Goal: Task Accomplishment & Management: Manage account settings

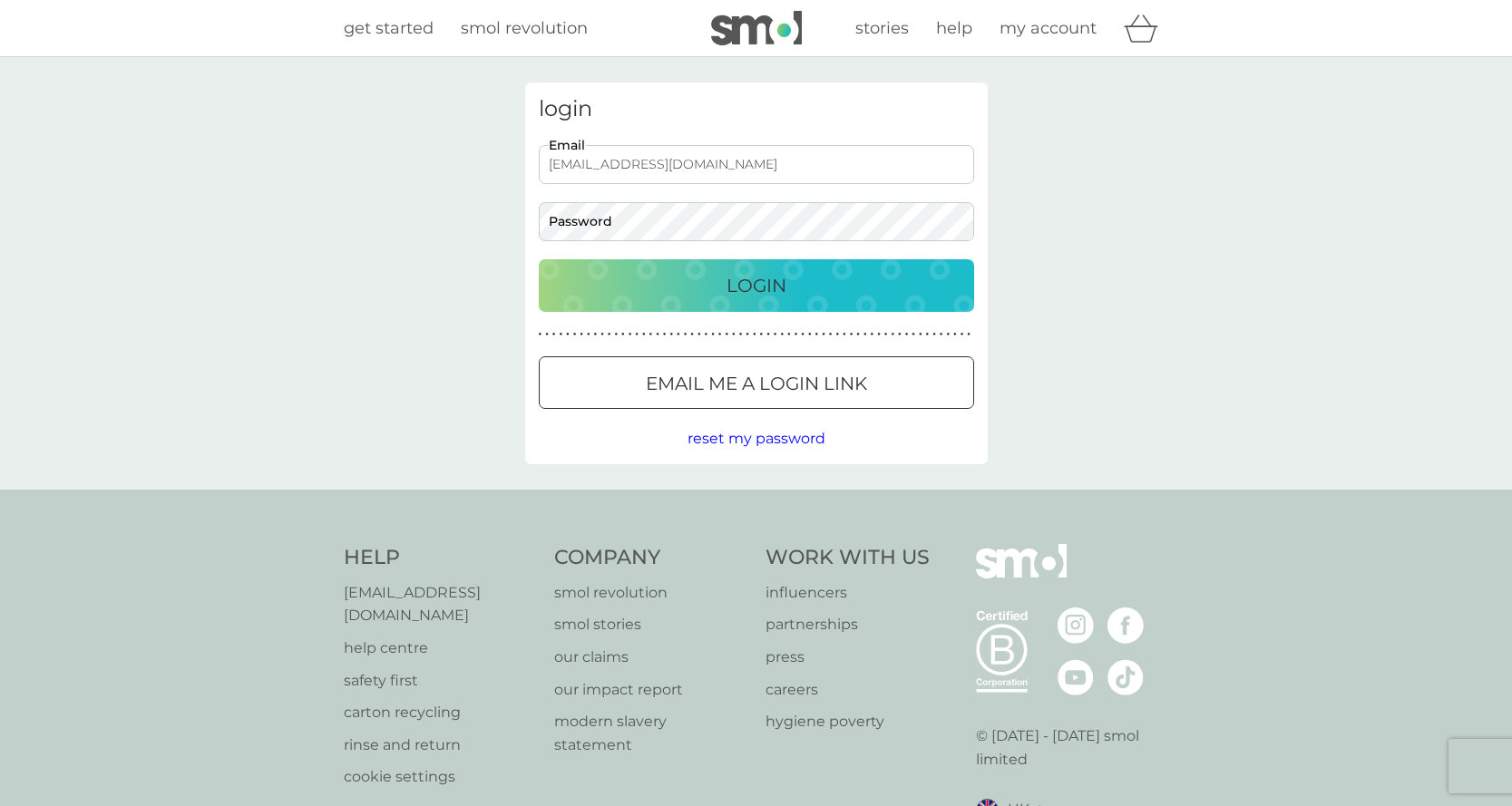
type input "[EMAIL_ADDRESS][DOMAIN_NAME]"
click at [756, 283] on p "Login" at bounding box center [756, 286] width 60 height 29
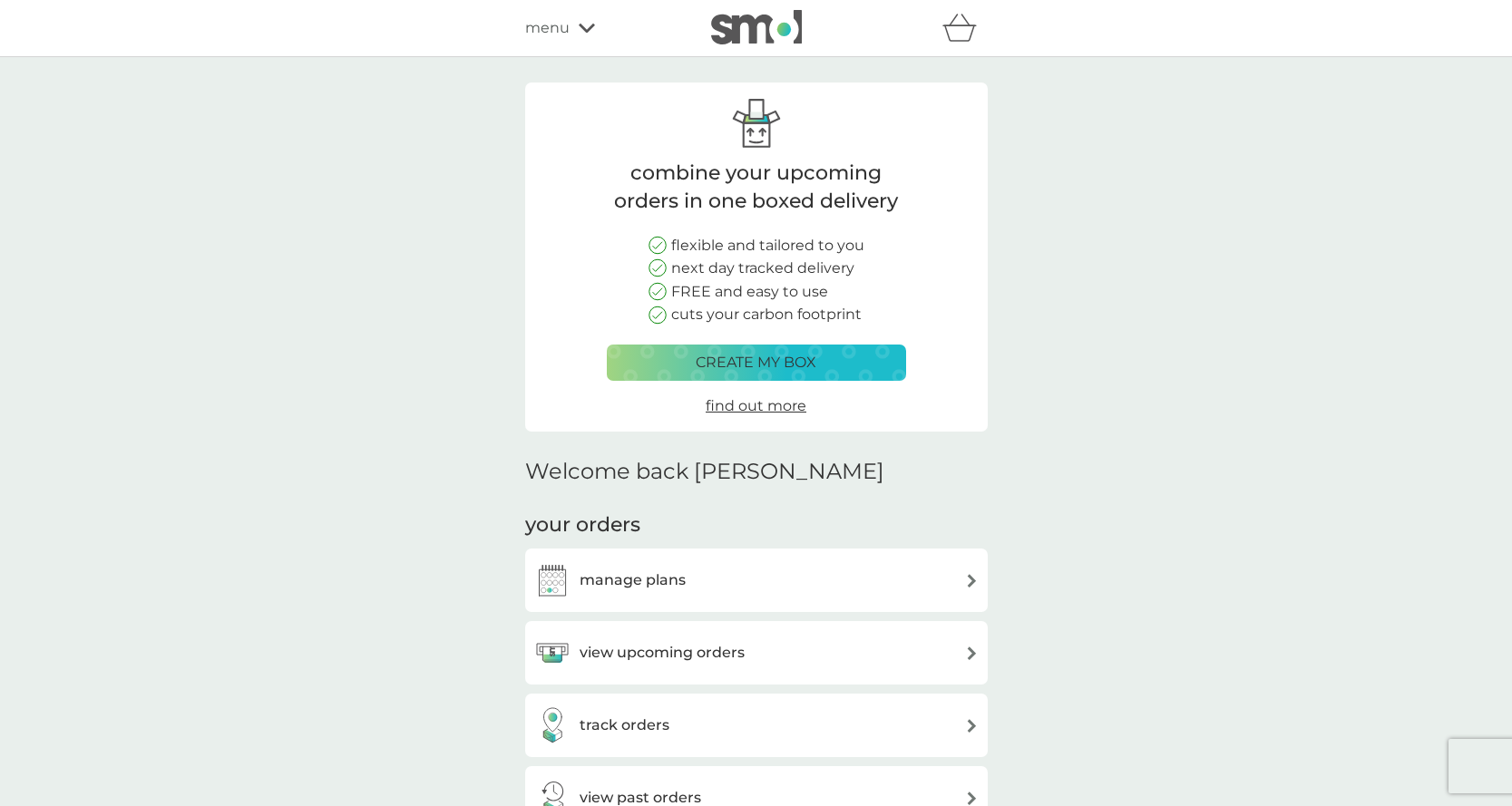
click at [557, 31] on span "menu" at bounding box center [547, 27] width 44 height 24
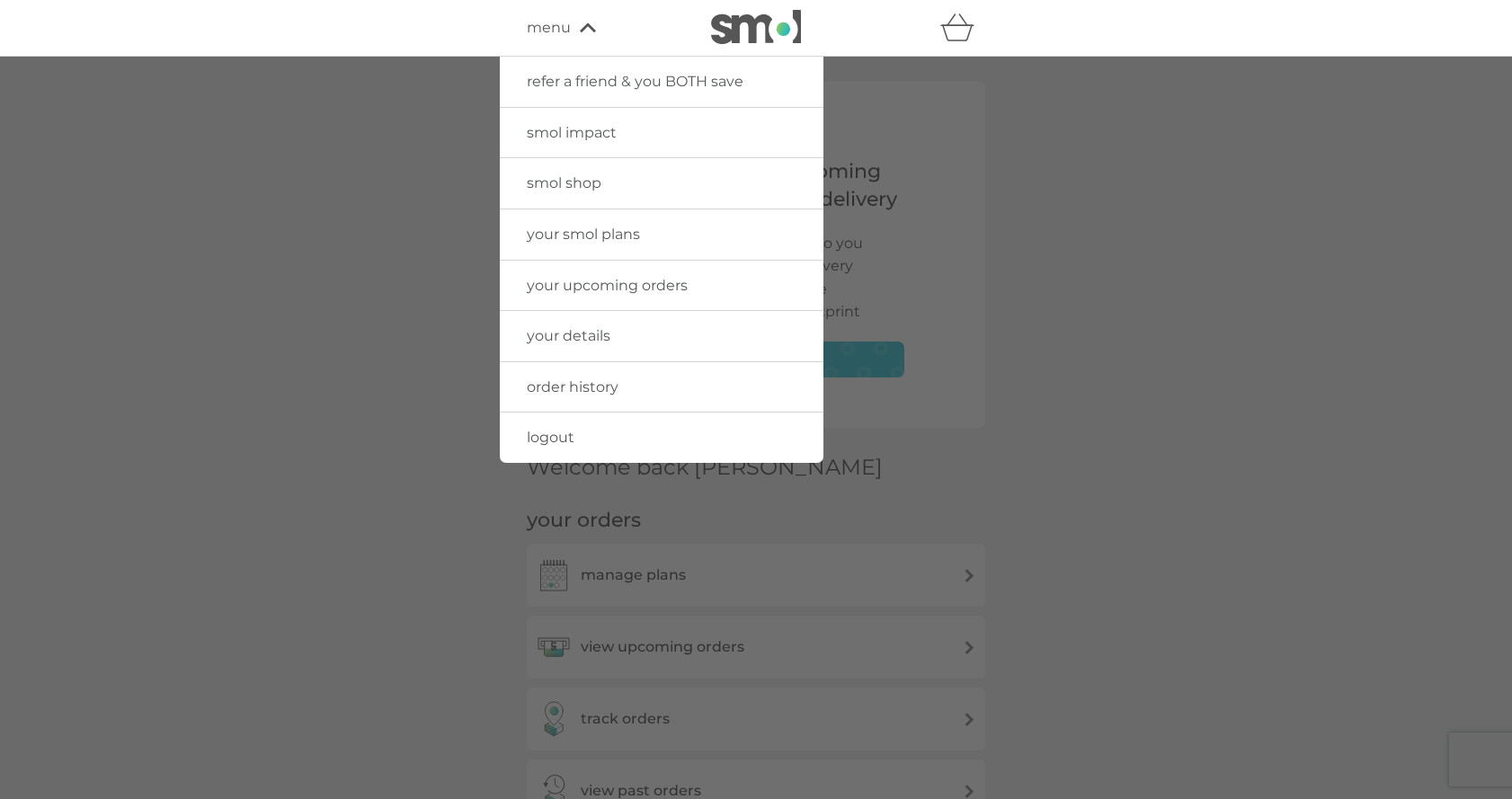
click at [546, 131] on span "smol impact" at bounding box center [572, 132] width 90 height 17
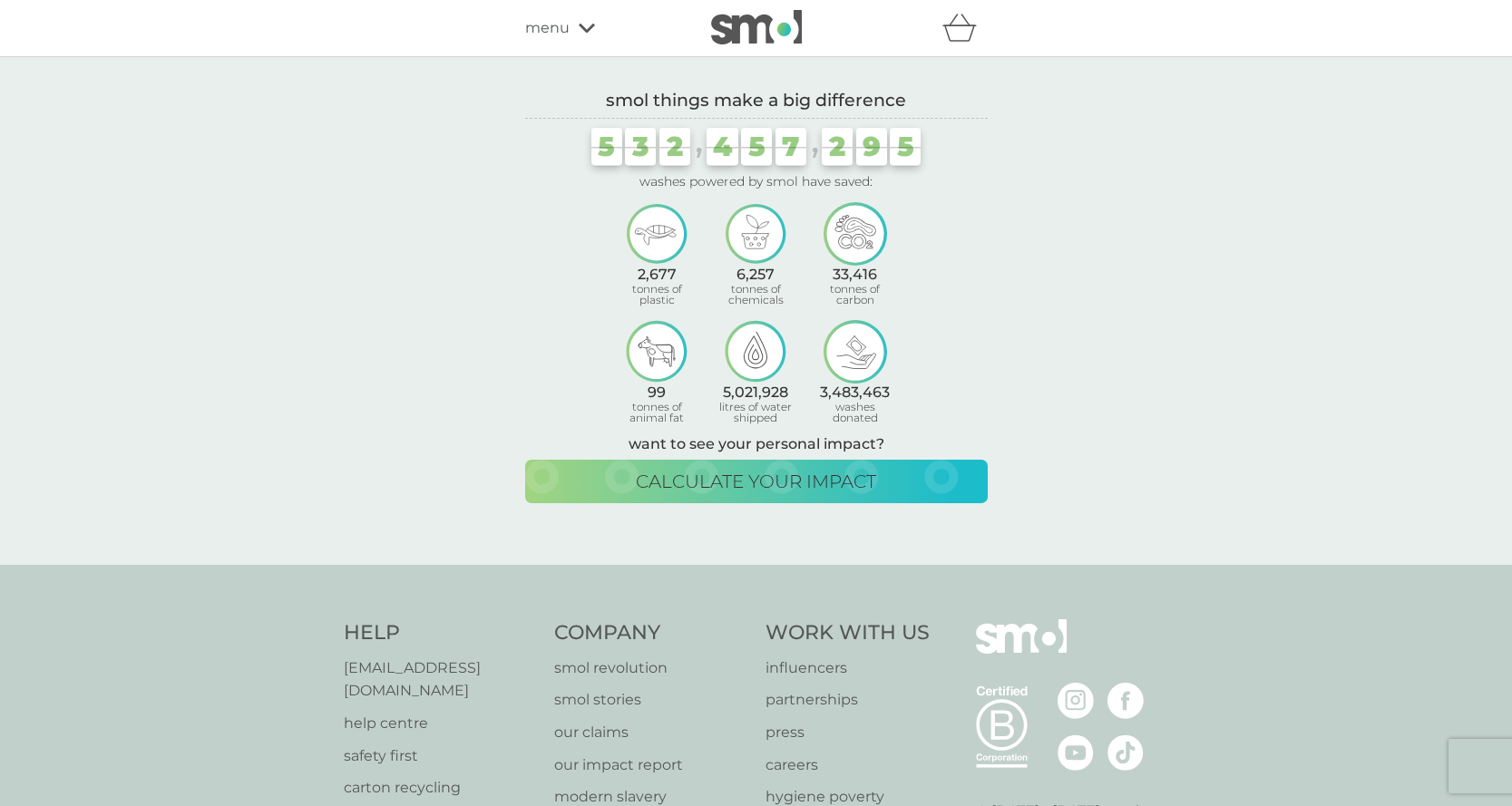
click at [588, 33] on div "menu" at bounding box center [602, 27] width 154 height 24
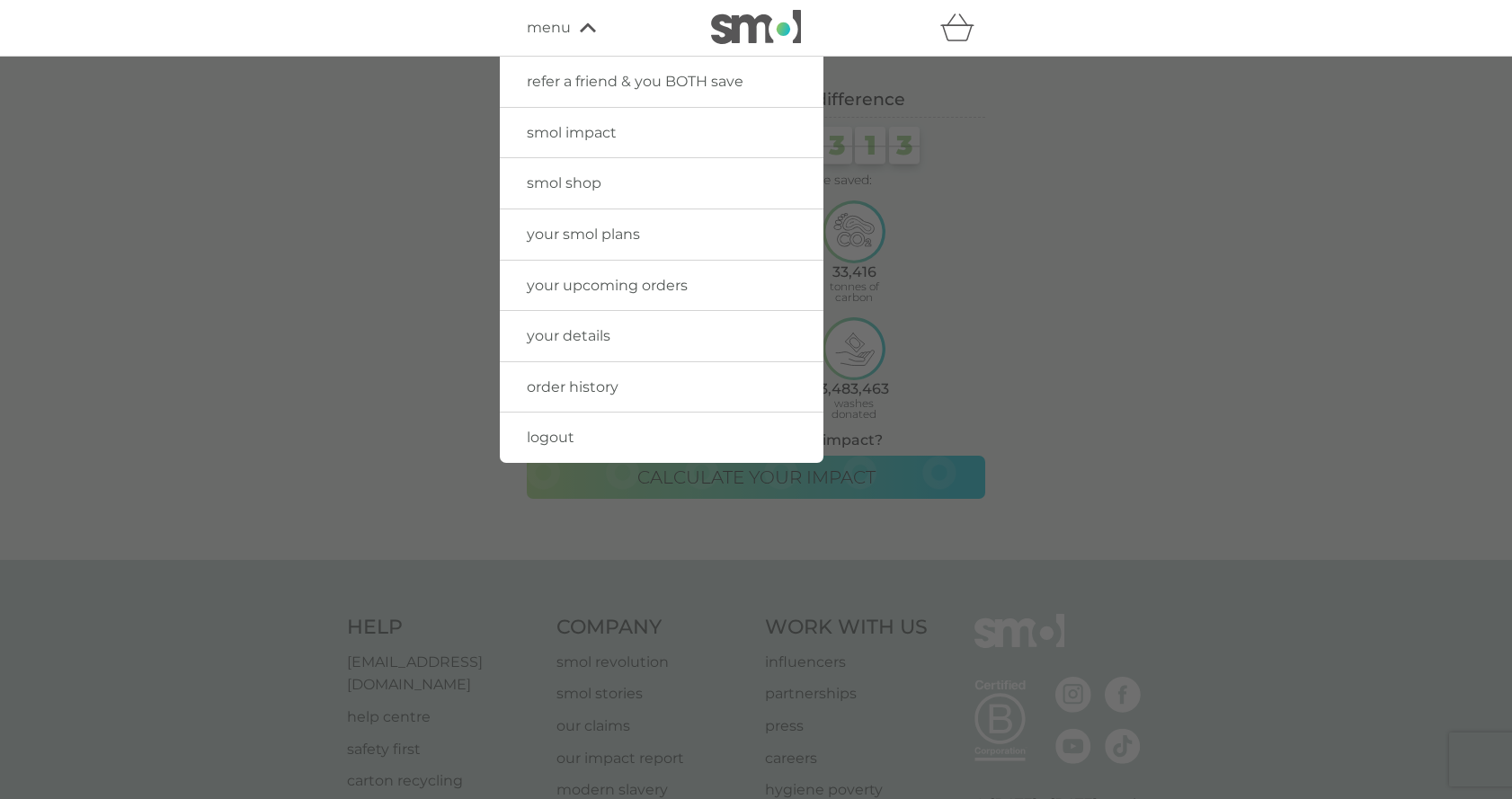
click at [589, 186] on span "smol shop" at bounding box center [564, 183] width 75 height 17
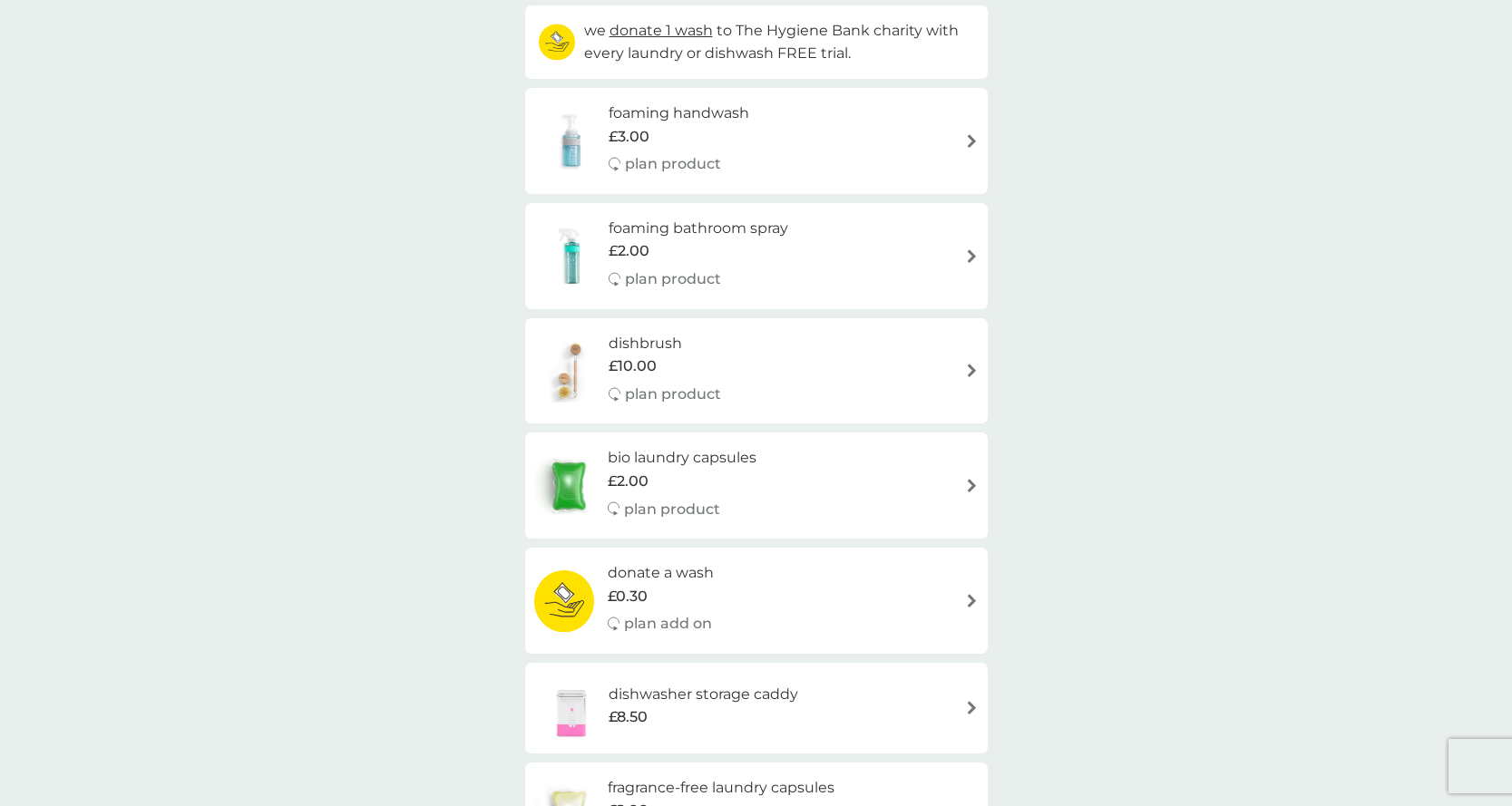
scroll to position [299, 0]
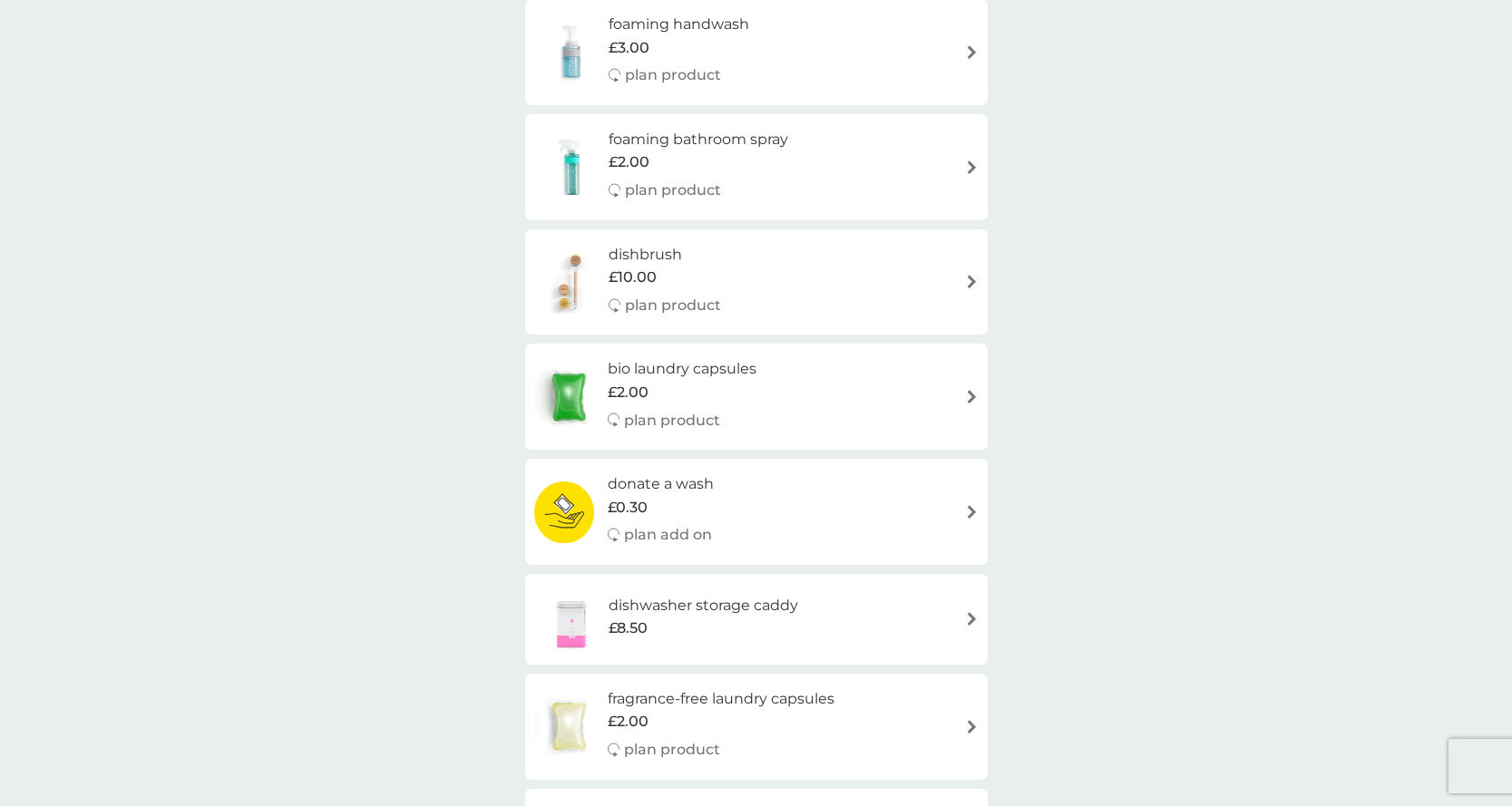
click at [695, 363] on h6 "bio laundry capsules" at bounding box center [681, 369] width 149 height 24
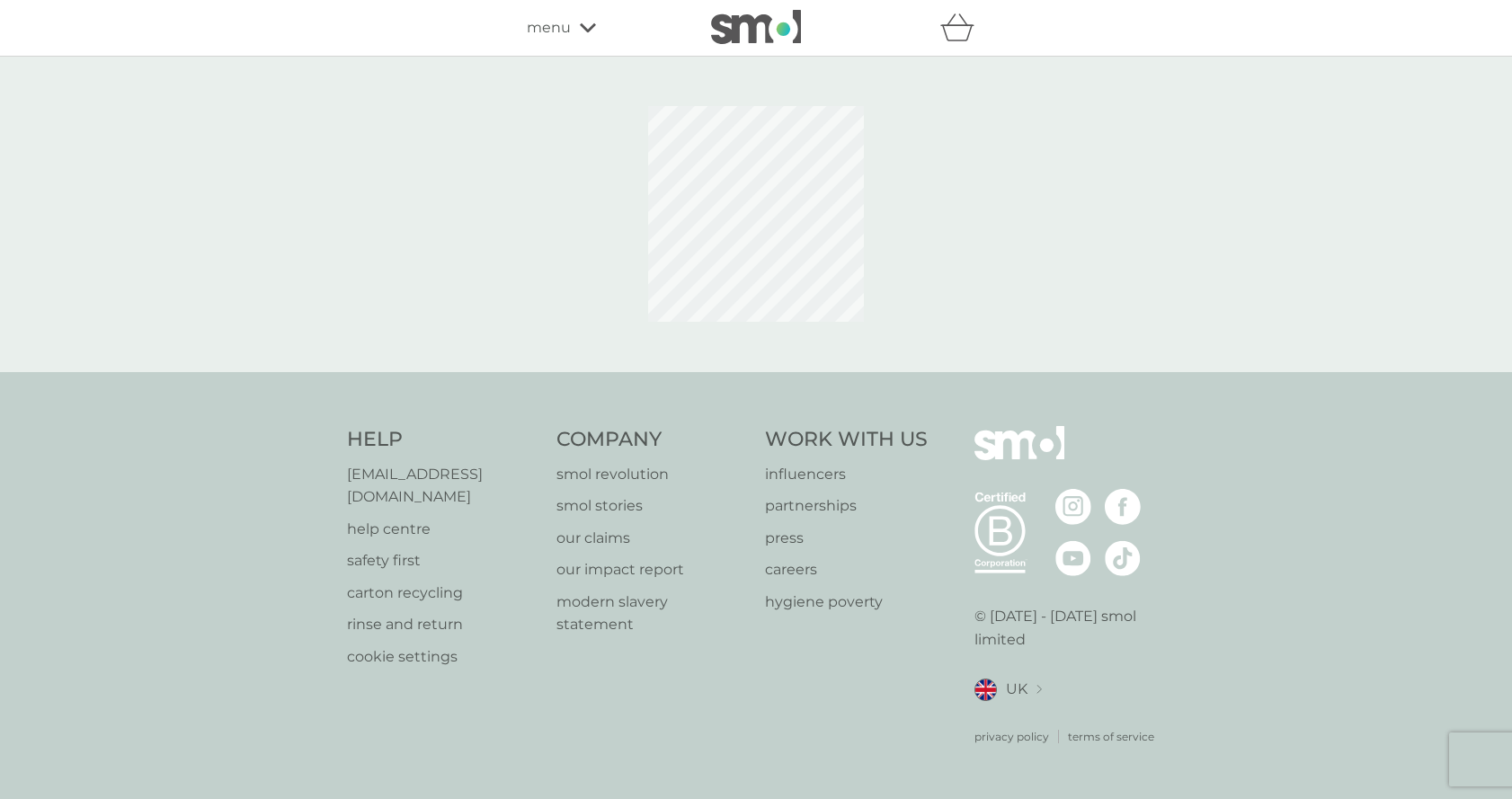
select select "42"
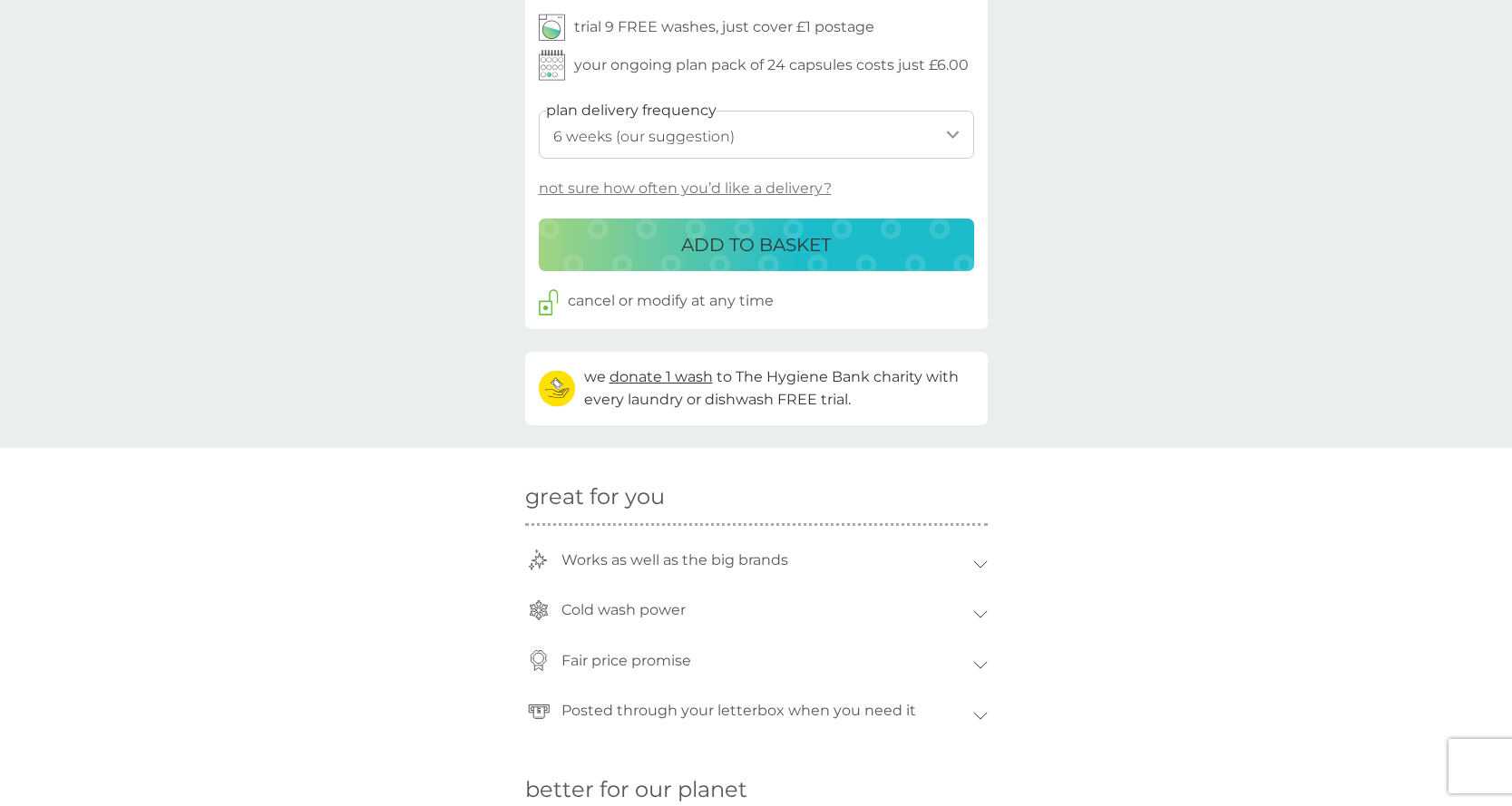
scroll to position [972, 0]
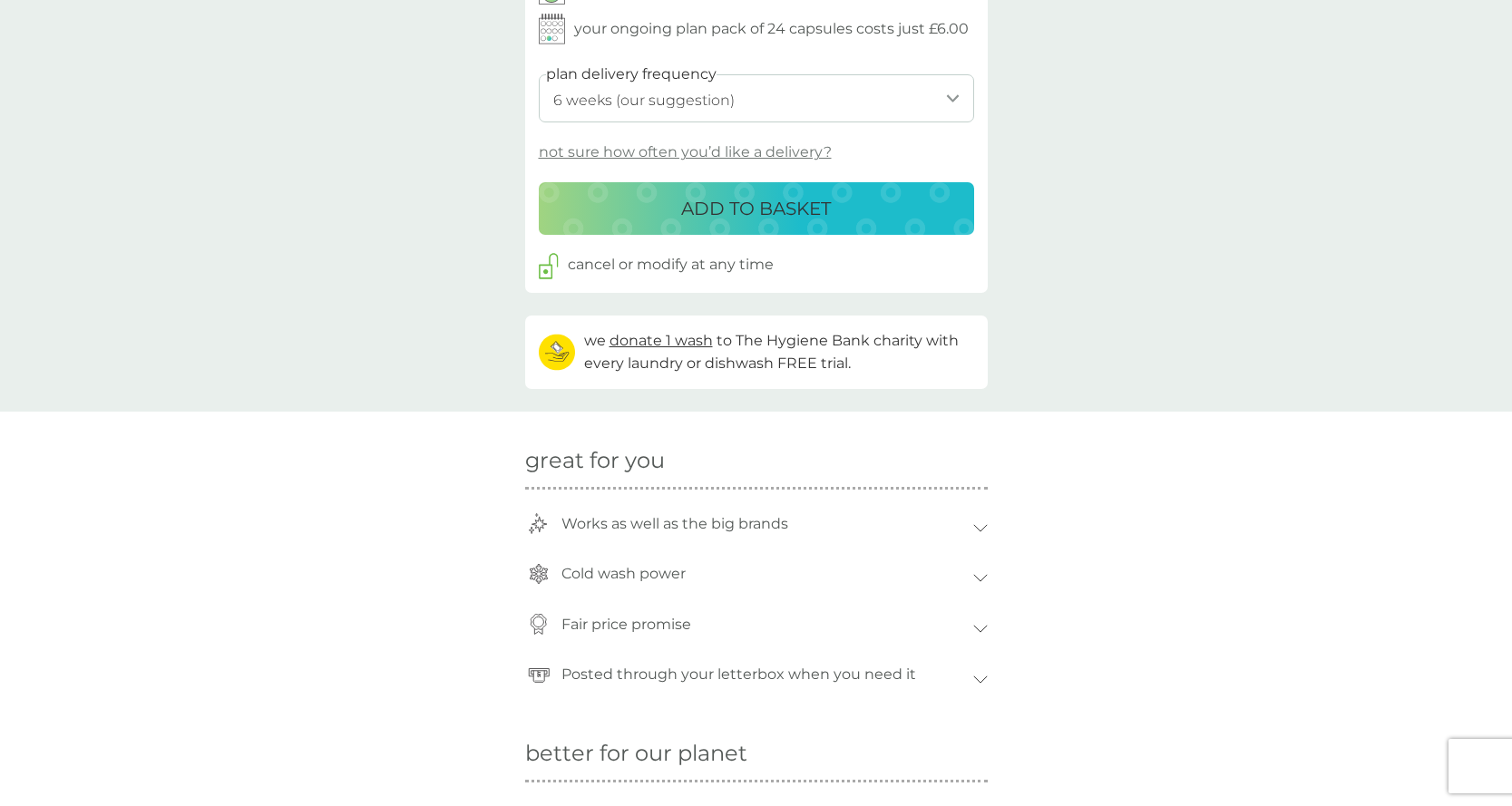
click at [983, 524] on icon at bounding box center [980, 528] width 14 height 9
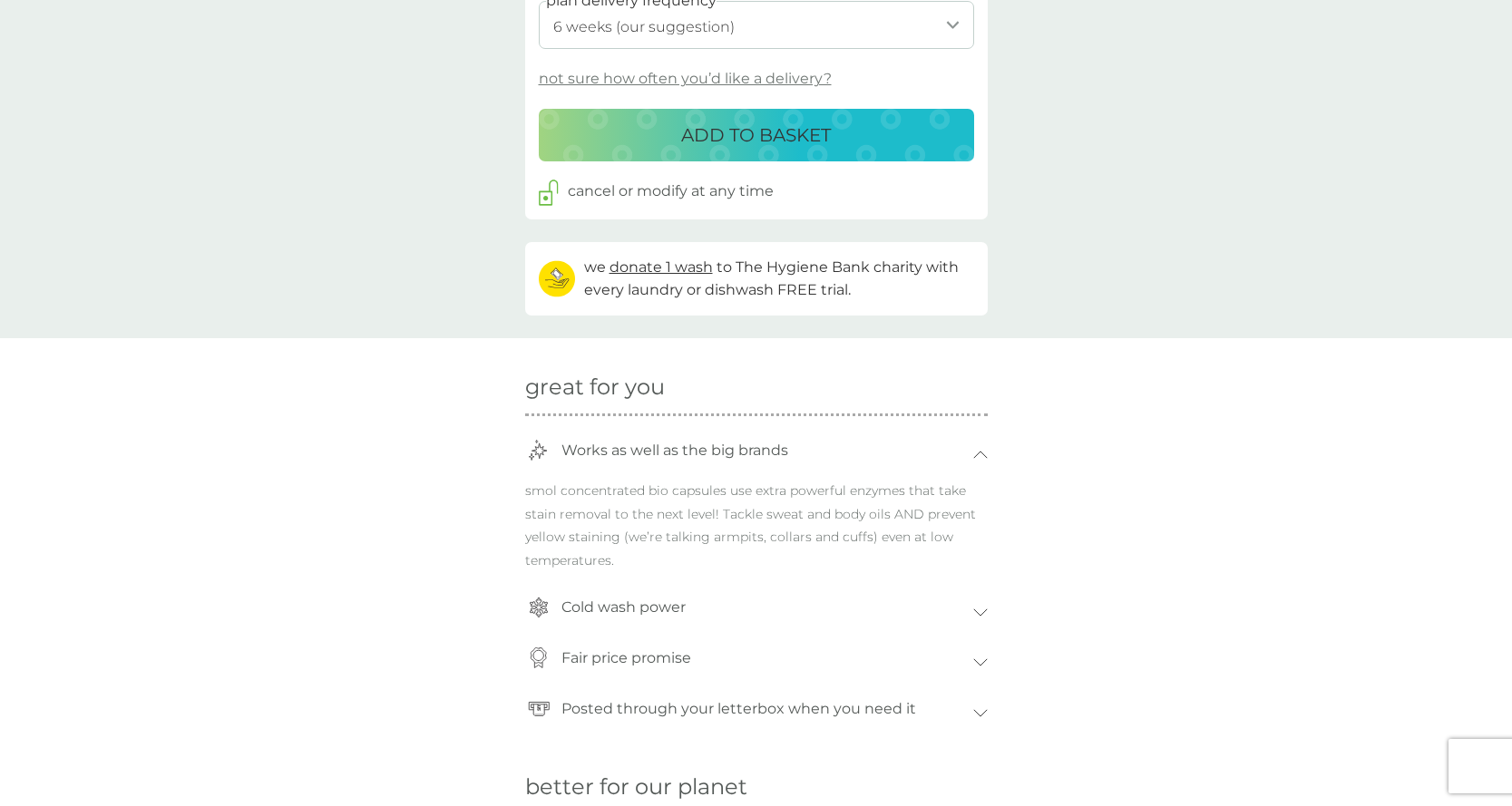
scroll to position [1190, 0]
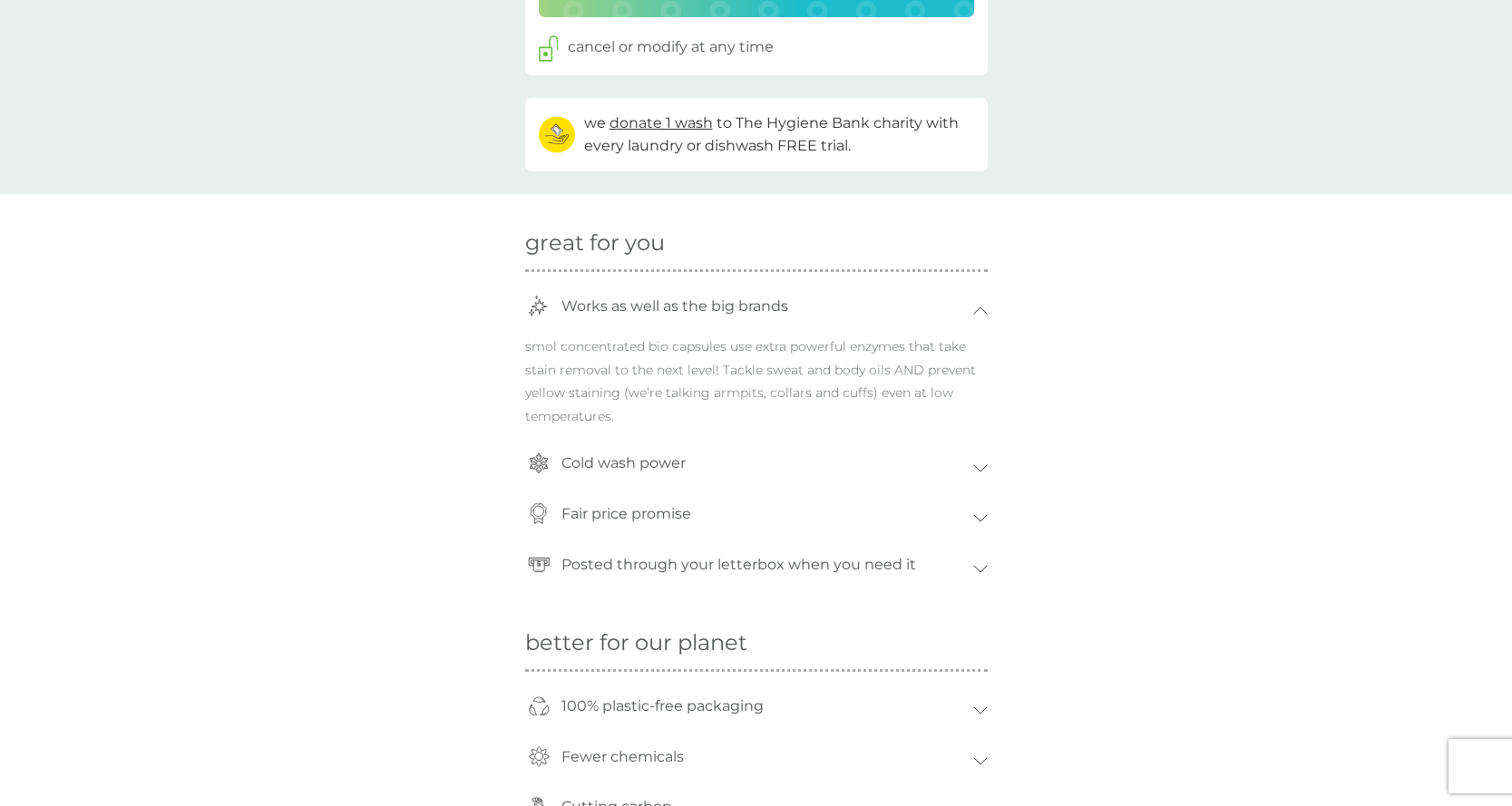
click at [987, 307] on icon at bounding box center [980, 310] width 14 height 9
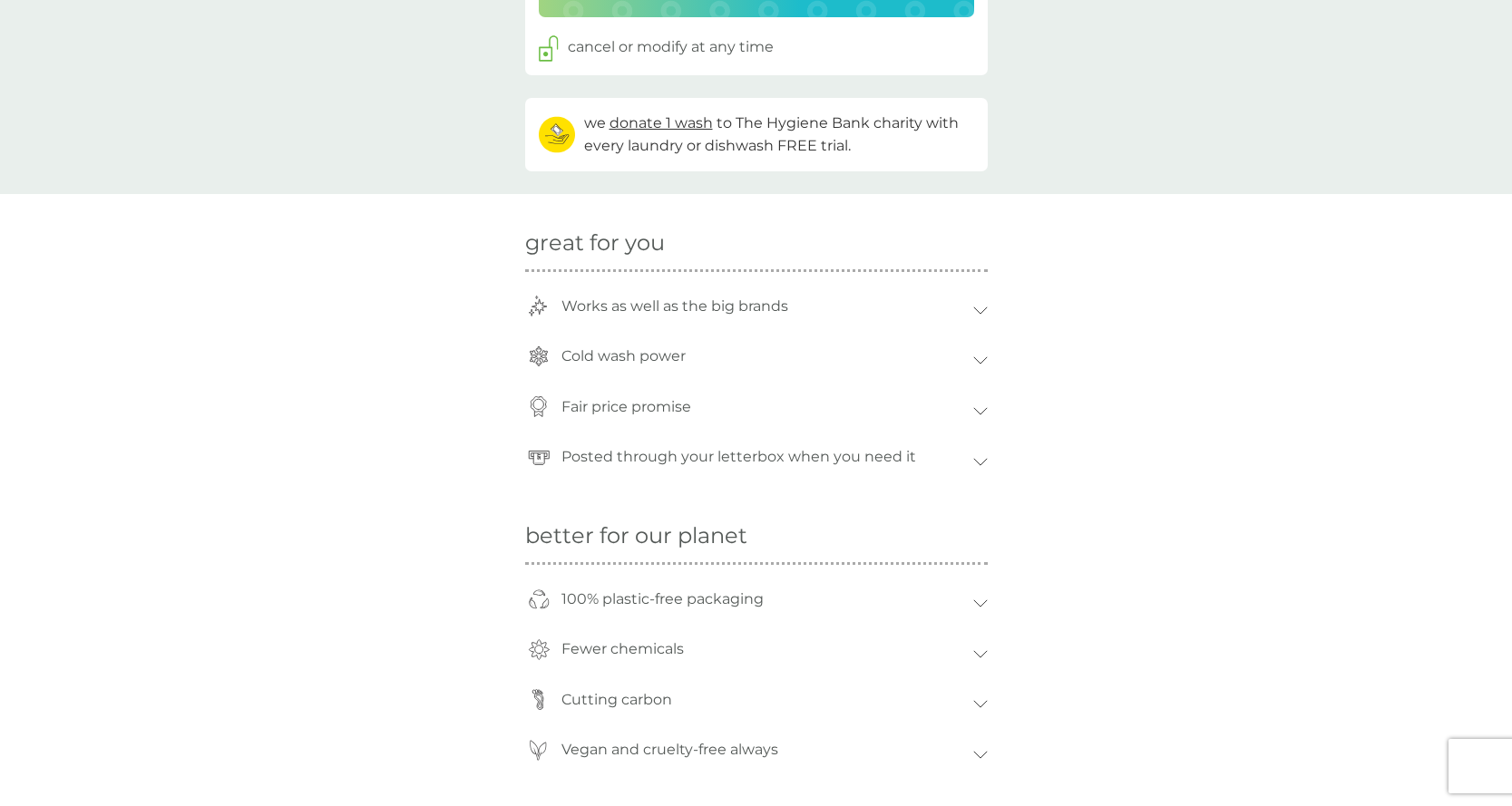
scroll to position [1209, 0]
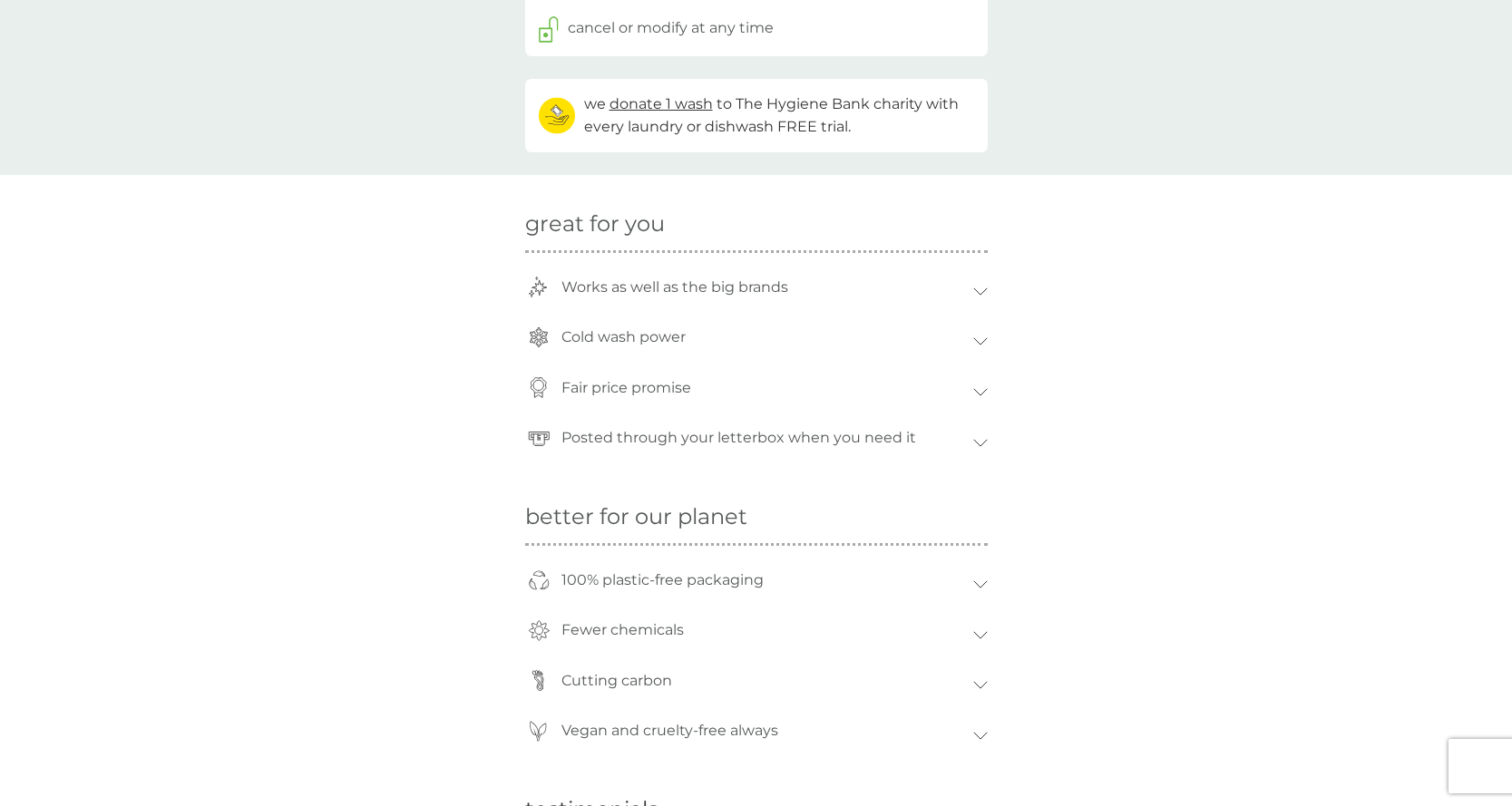
click at [979, 631] on icon at bounding box center [980, 635] width 14 height 9
click at [977, 732] on icon at bounding box center [980, 736] width 14 height 9
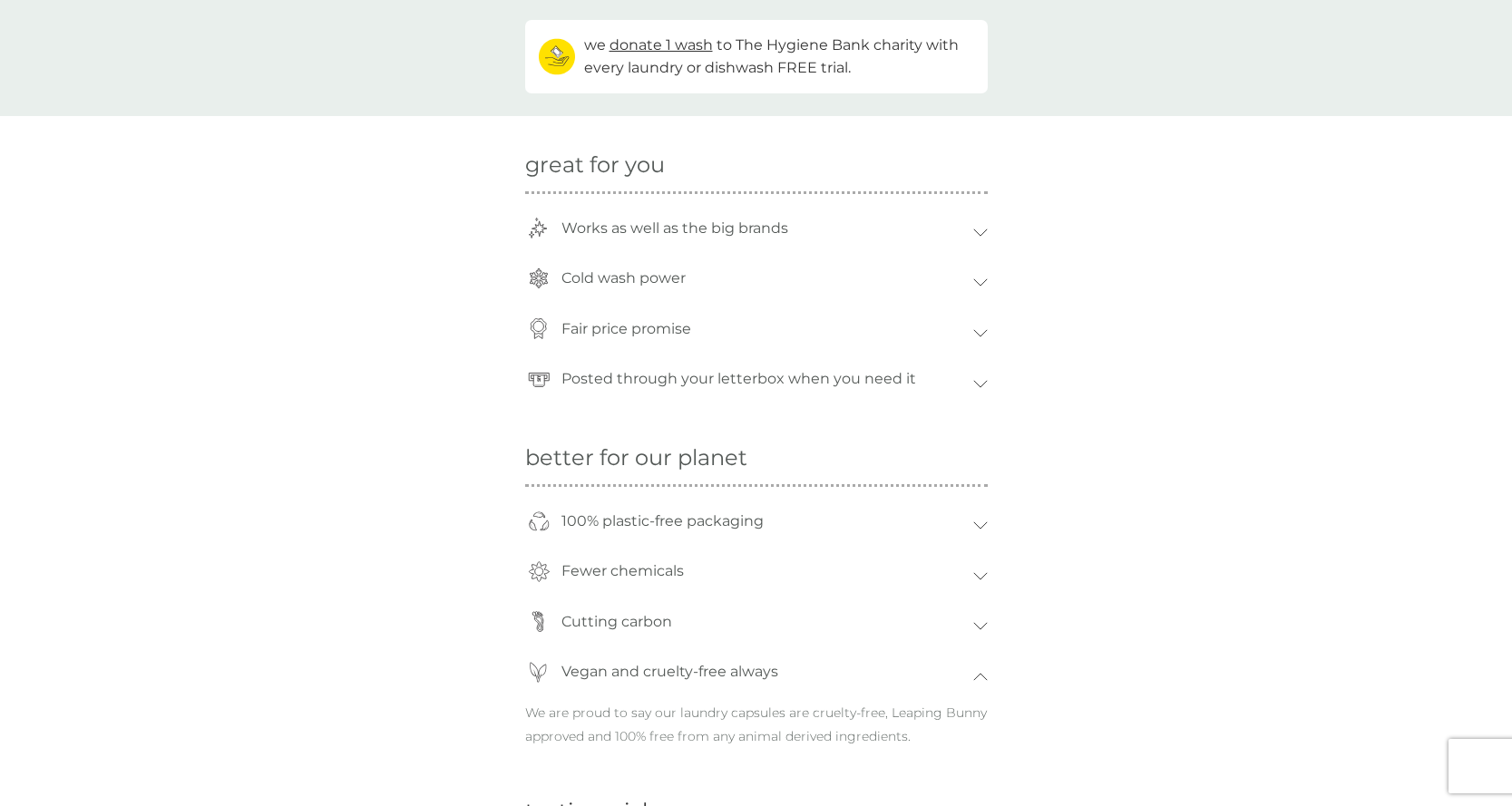
scroll to position [1318, 0]
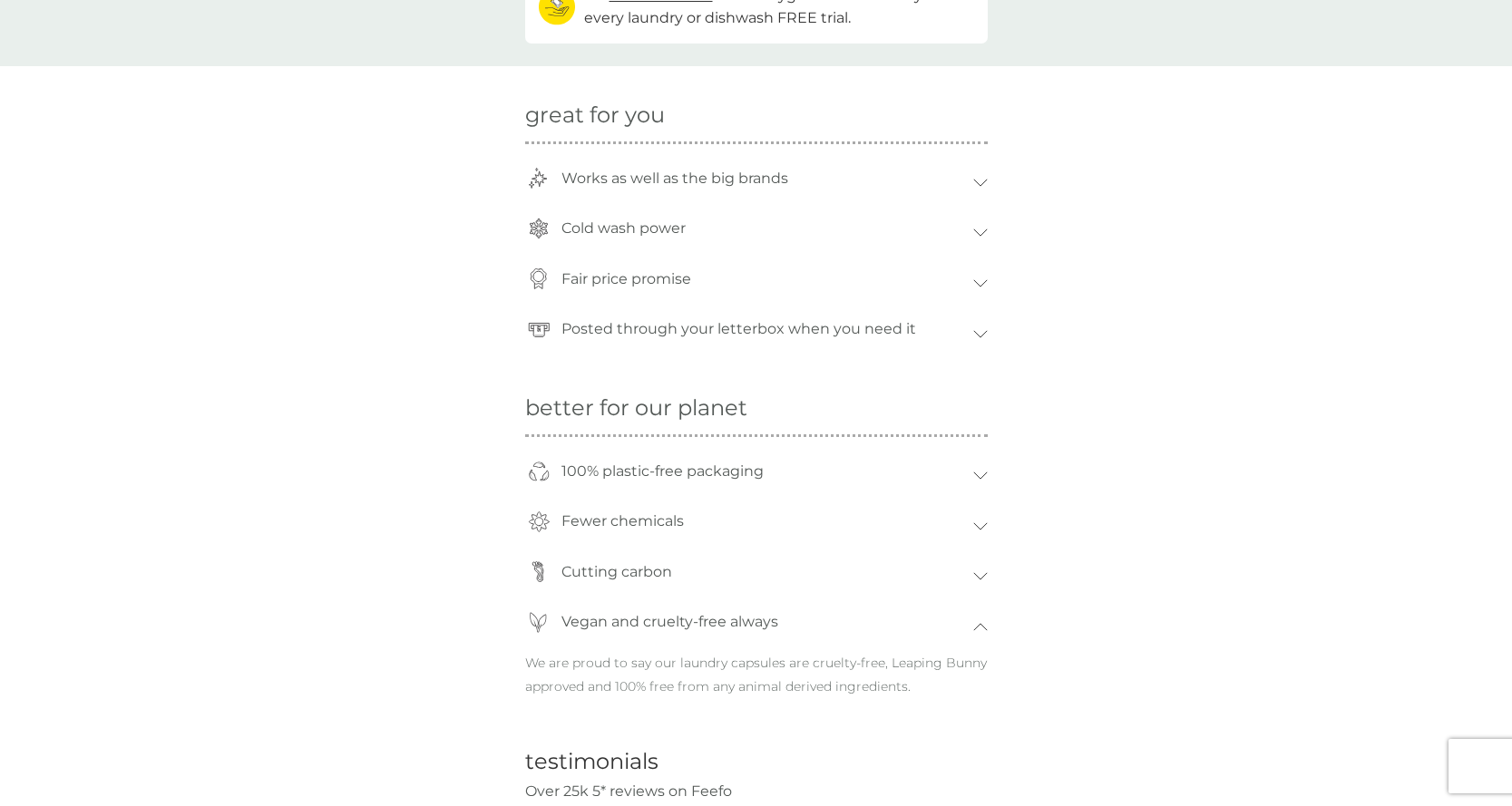
click at [985, 623] on icon at bounding box center [980, 627] width 14 height 9
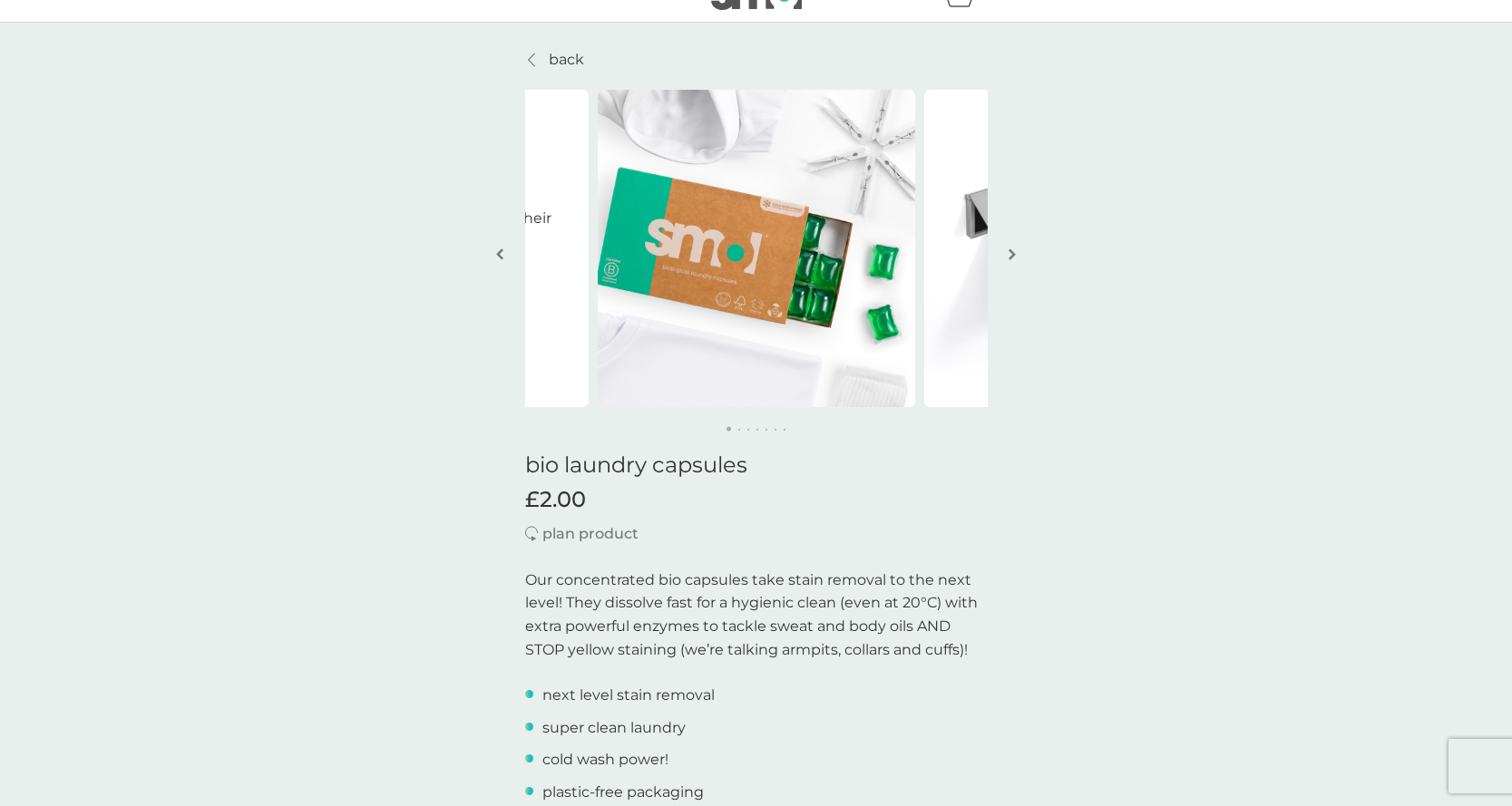
scroll to position [0, 0]
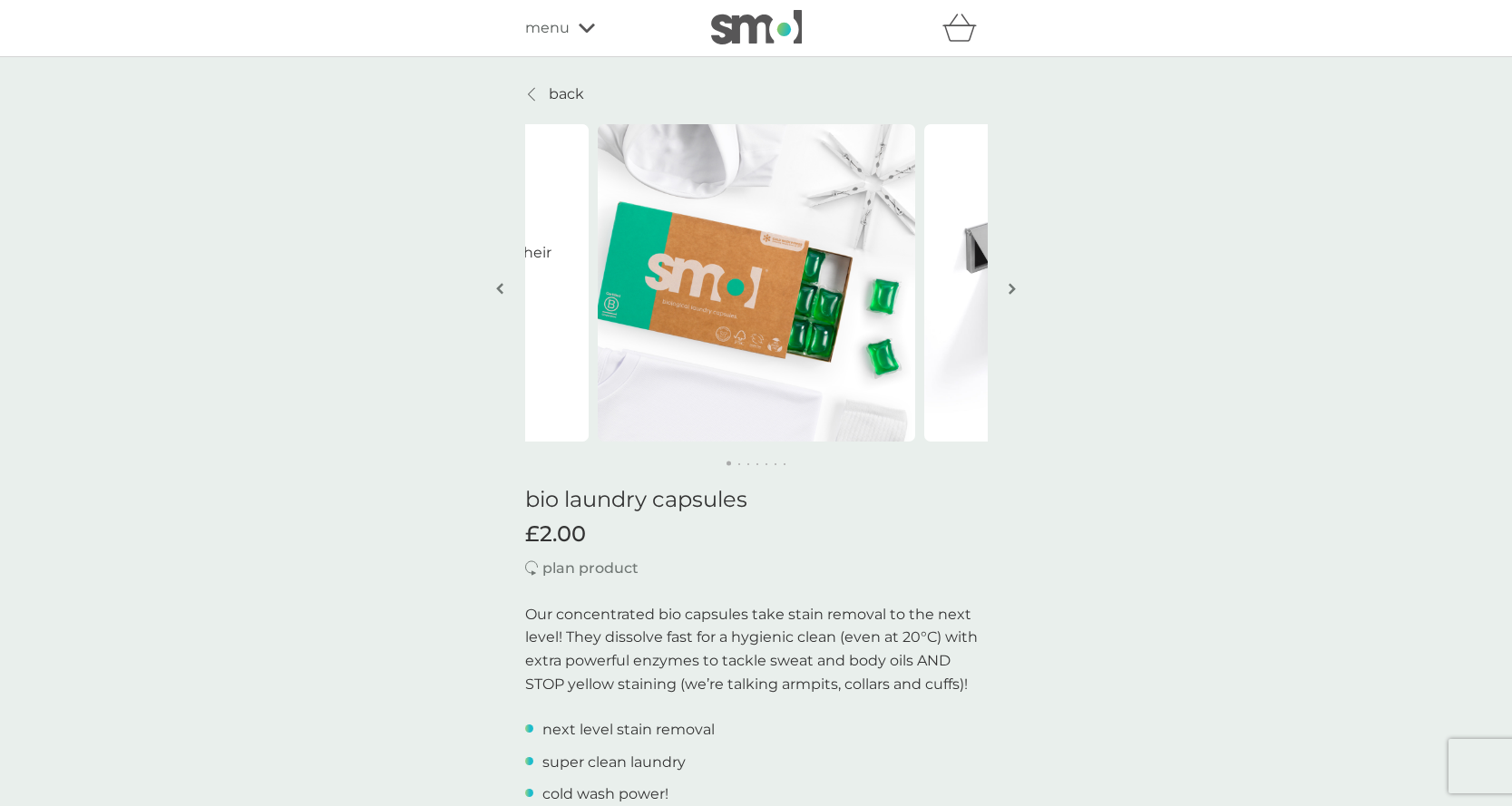
click at [550, 93] on p "back" at bounding box center [566, 94] width 35 height 24
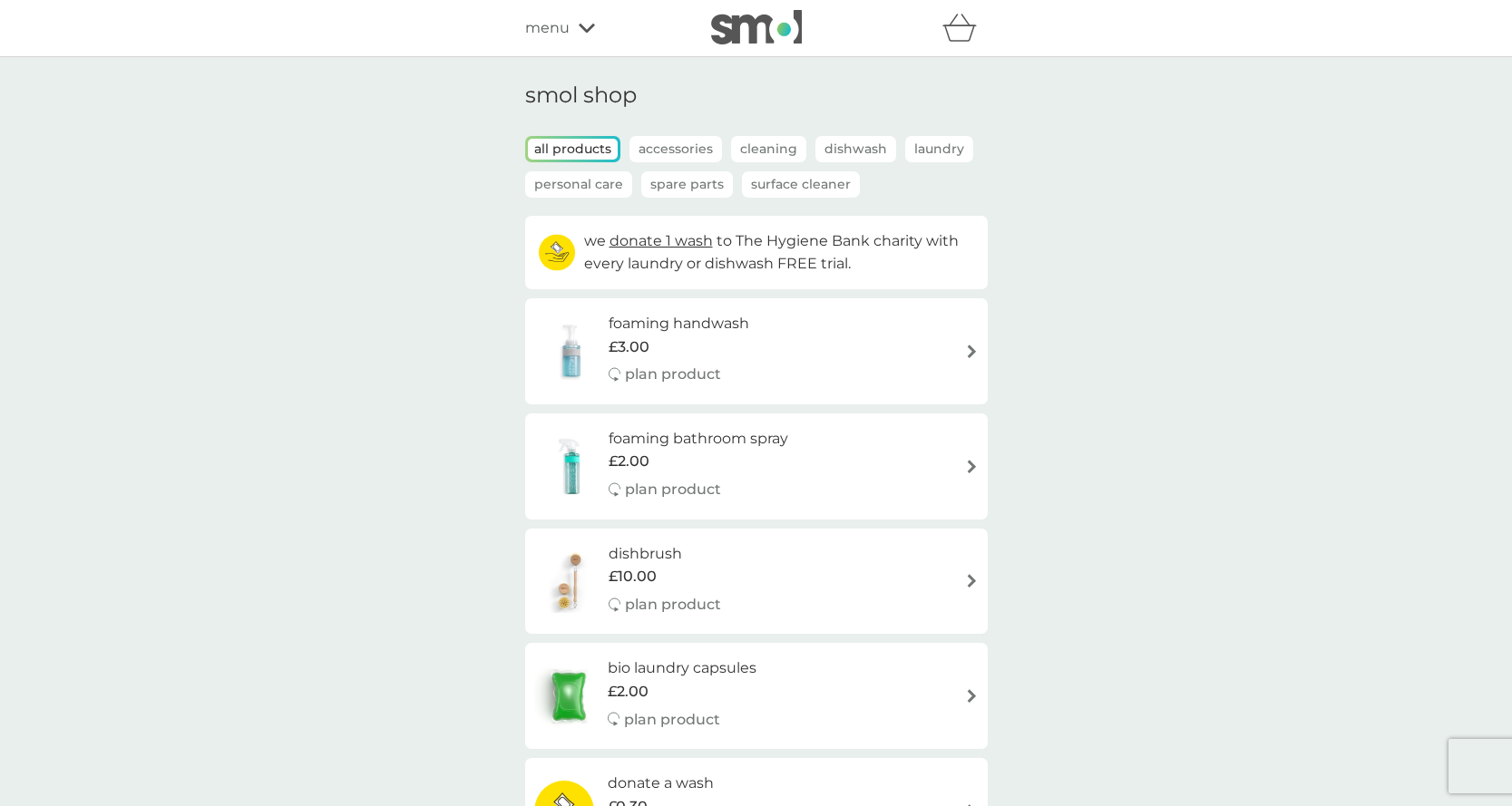
click at [581, 22] on div "menu" at bounding box center [602, 27] width 154 height 24
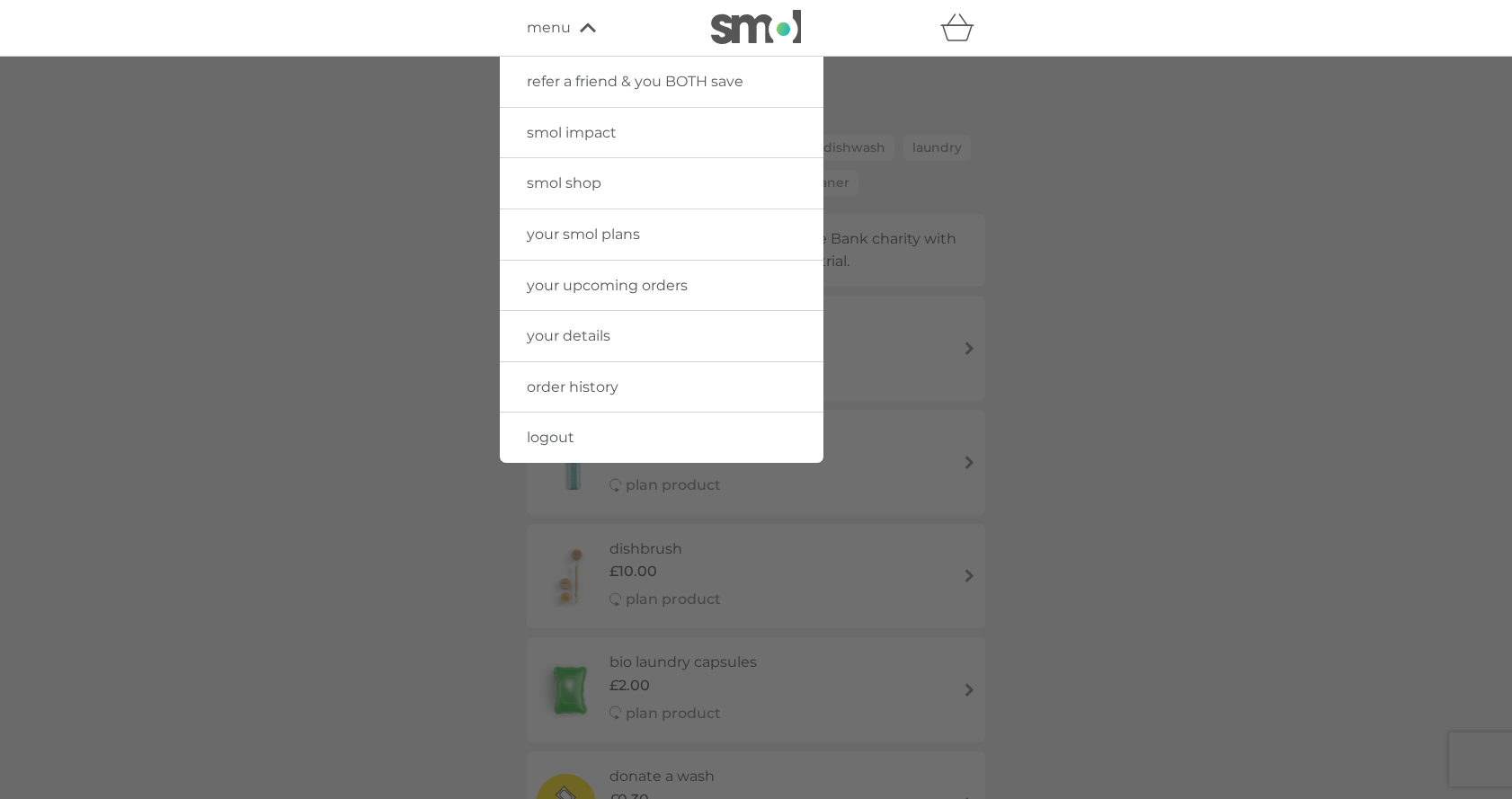
click at [593, 234] on span "your smol plans" at bounding box center [583, 234] width 113 height 17
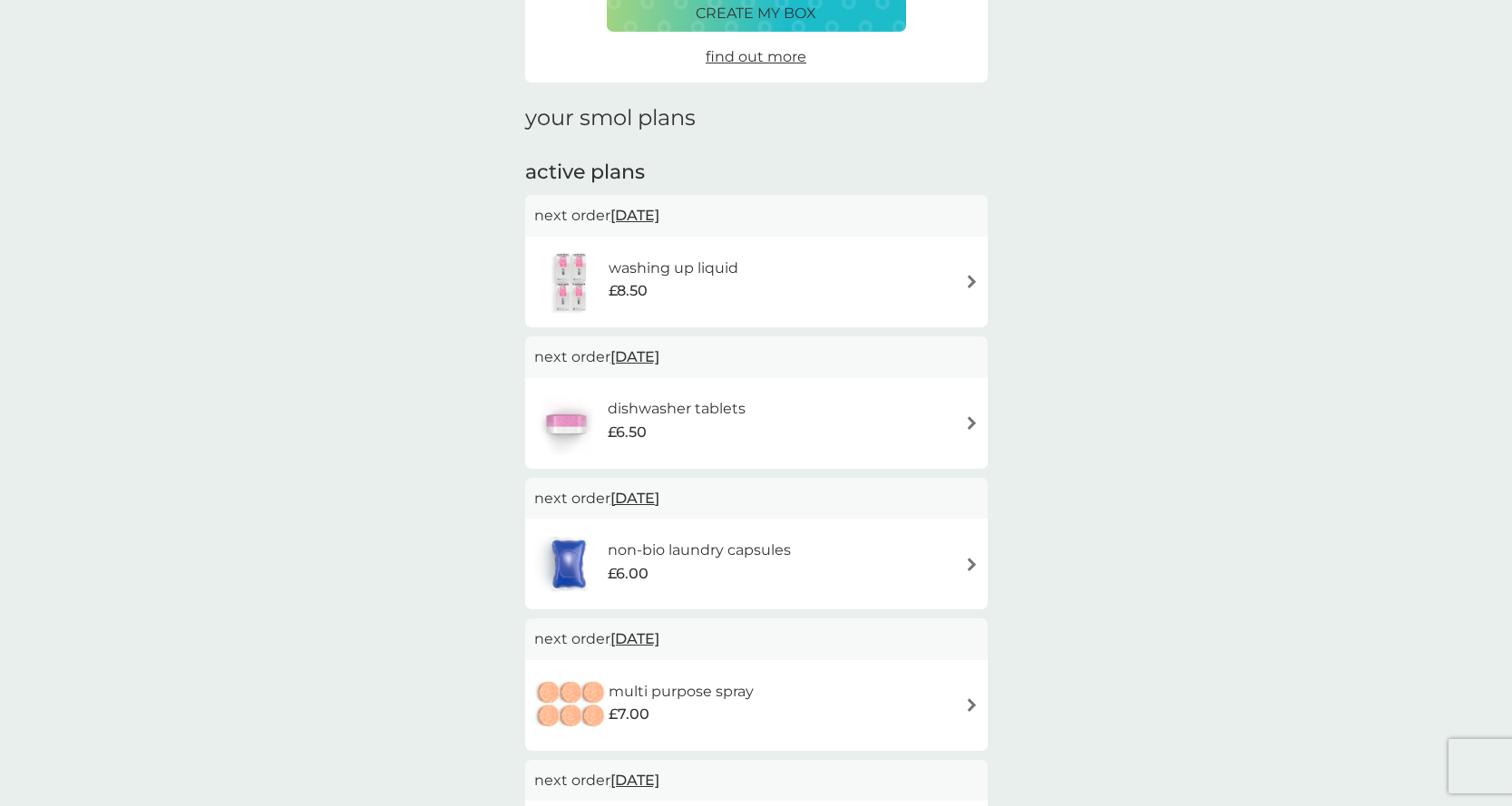
scroll to position [227, 0]
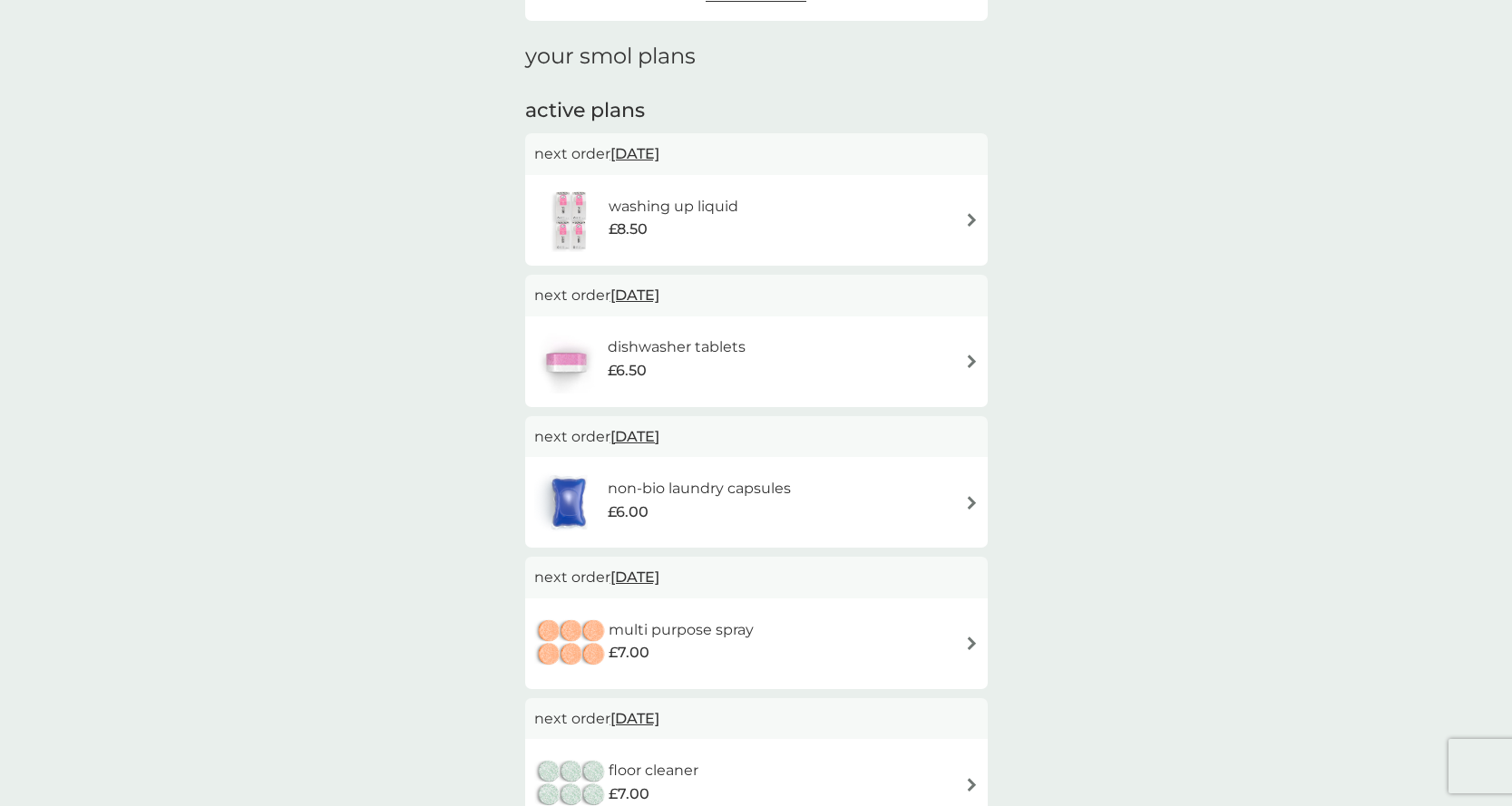
click at [659, 433] on span "7 Nov 2025" at bounding box center [635, 436] width 49 height 35
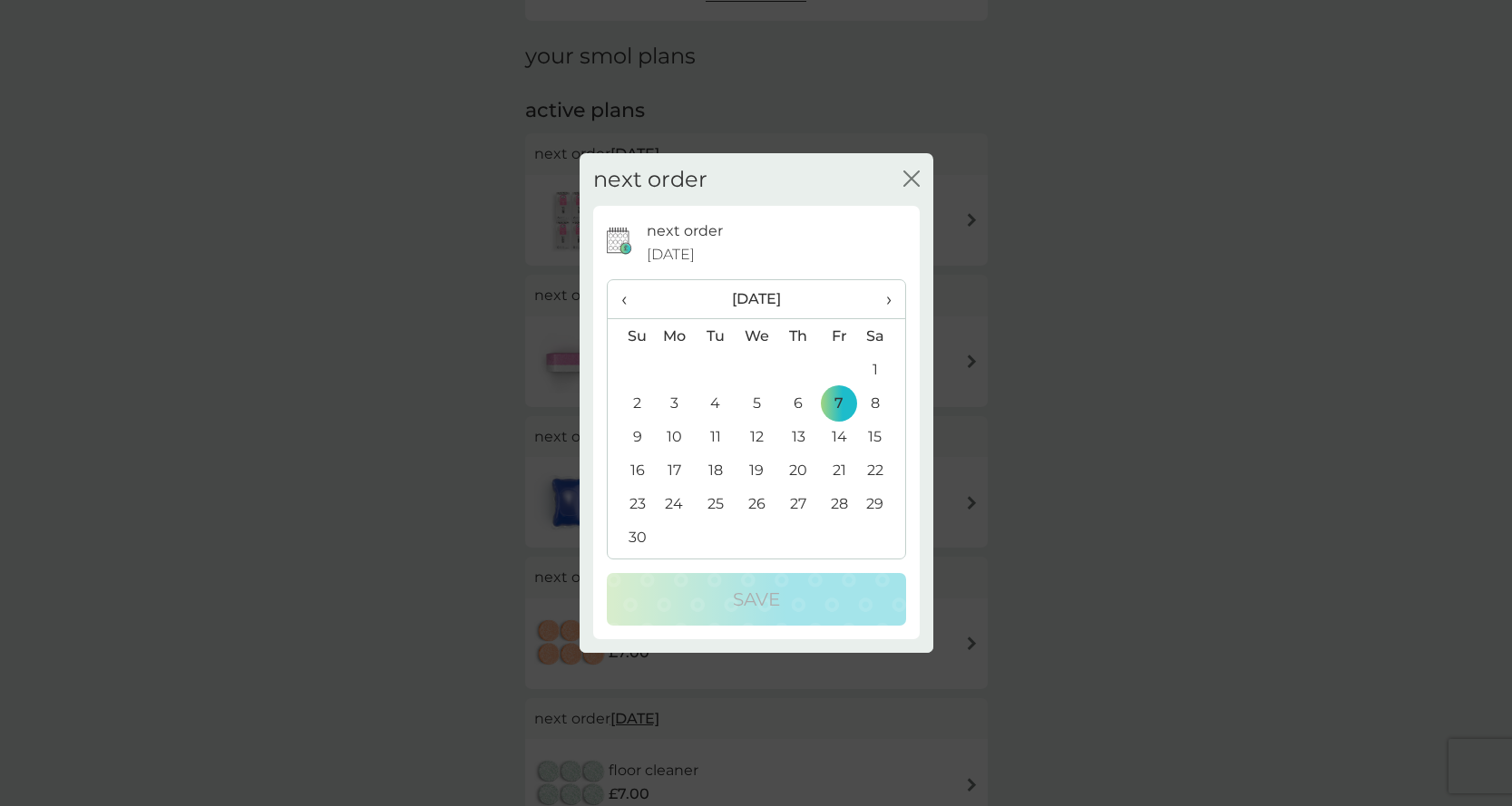
click at [910, 184] on icon "close" at bounding box center [911, 178] width 16 height 16
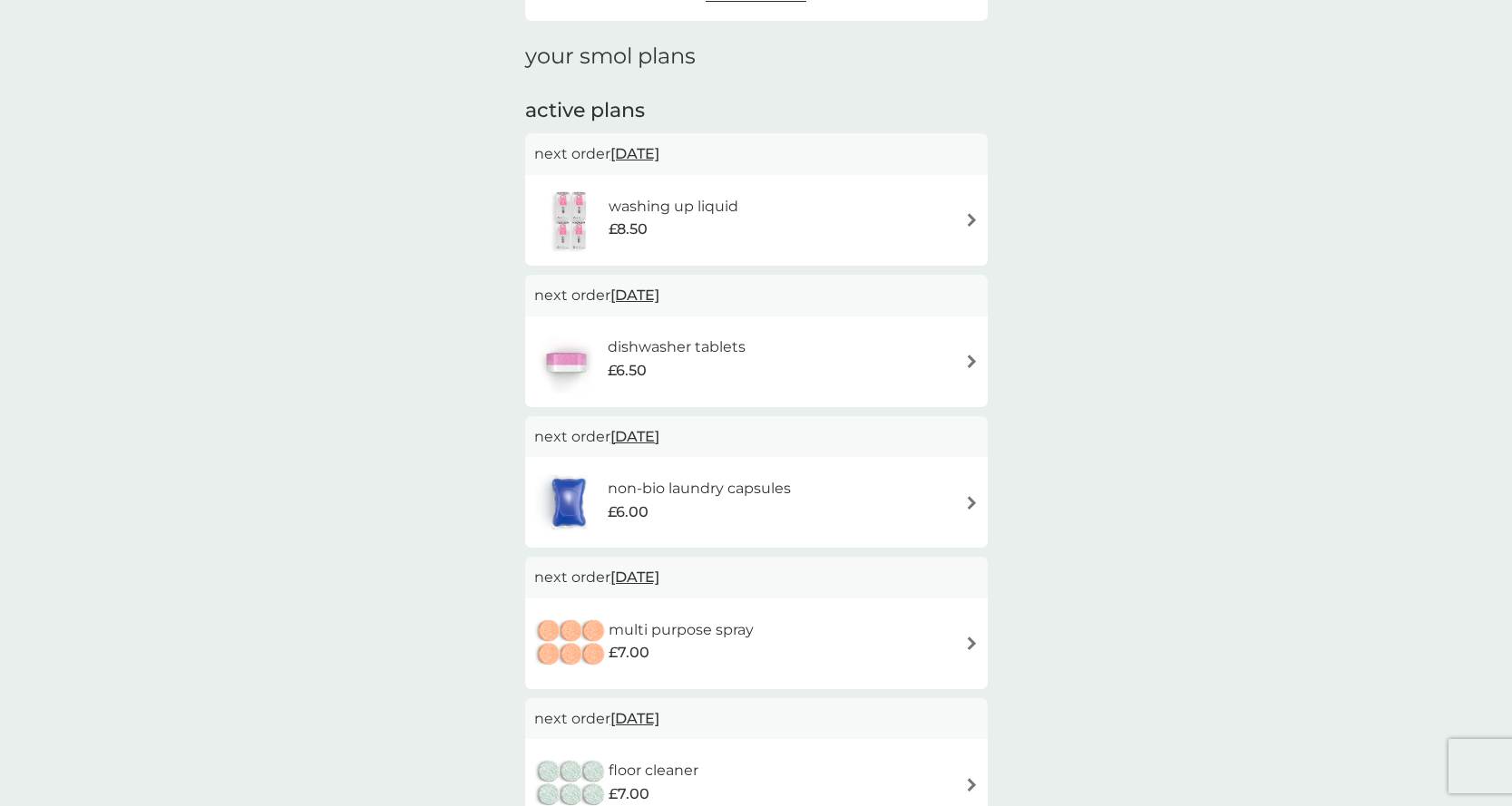
click at [972, 498] on img at bounding box center [972, 502] width 13 height 13
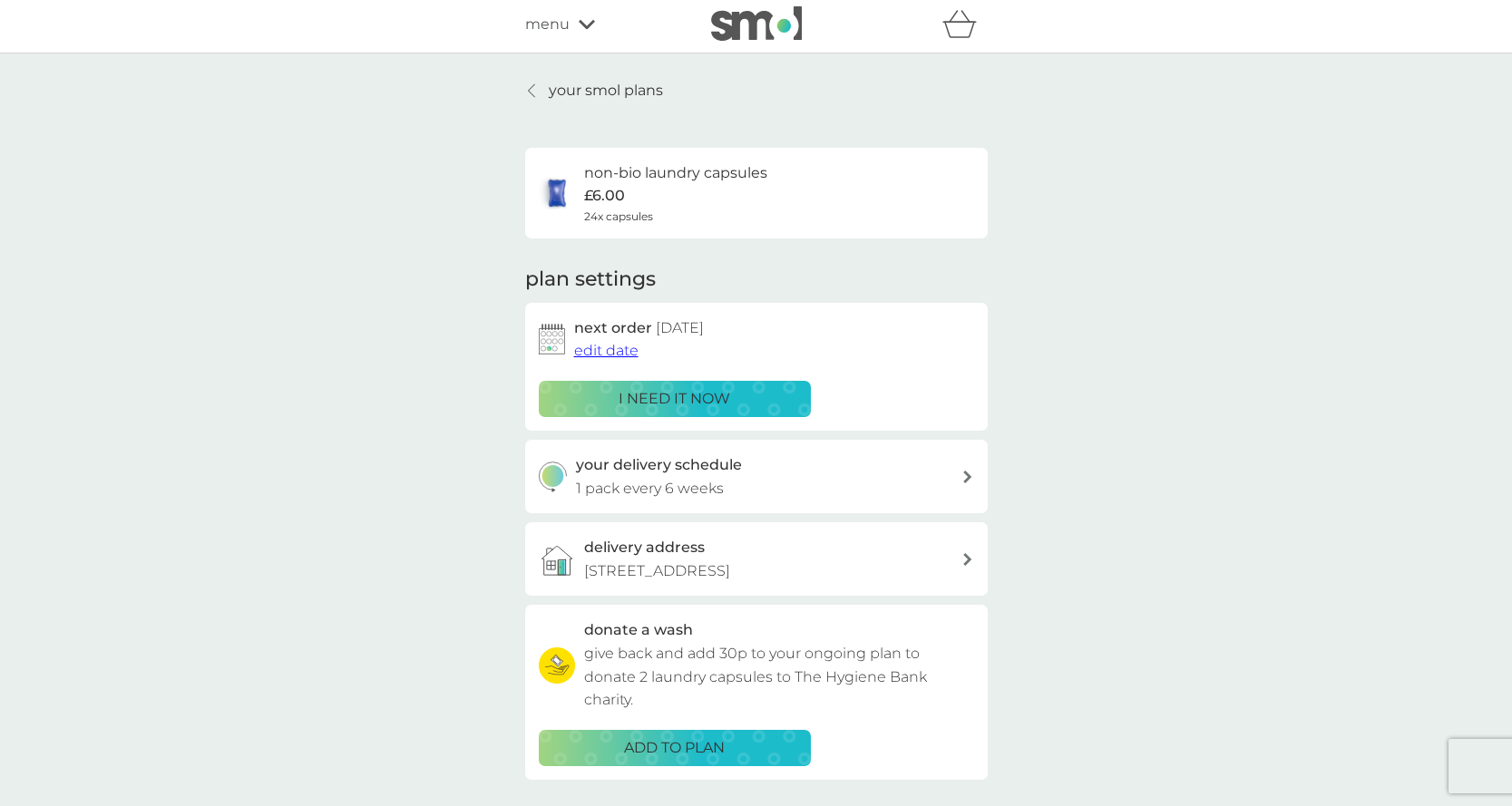
scroll to position [114, 0]
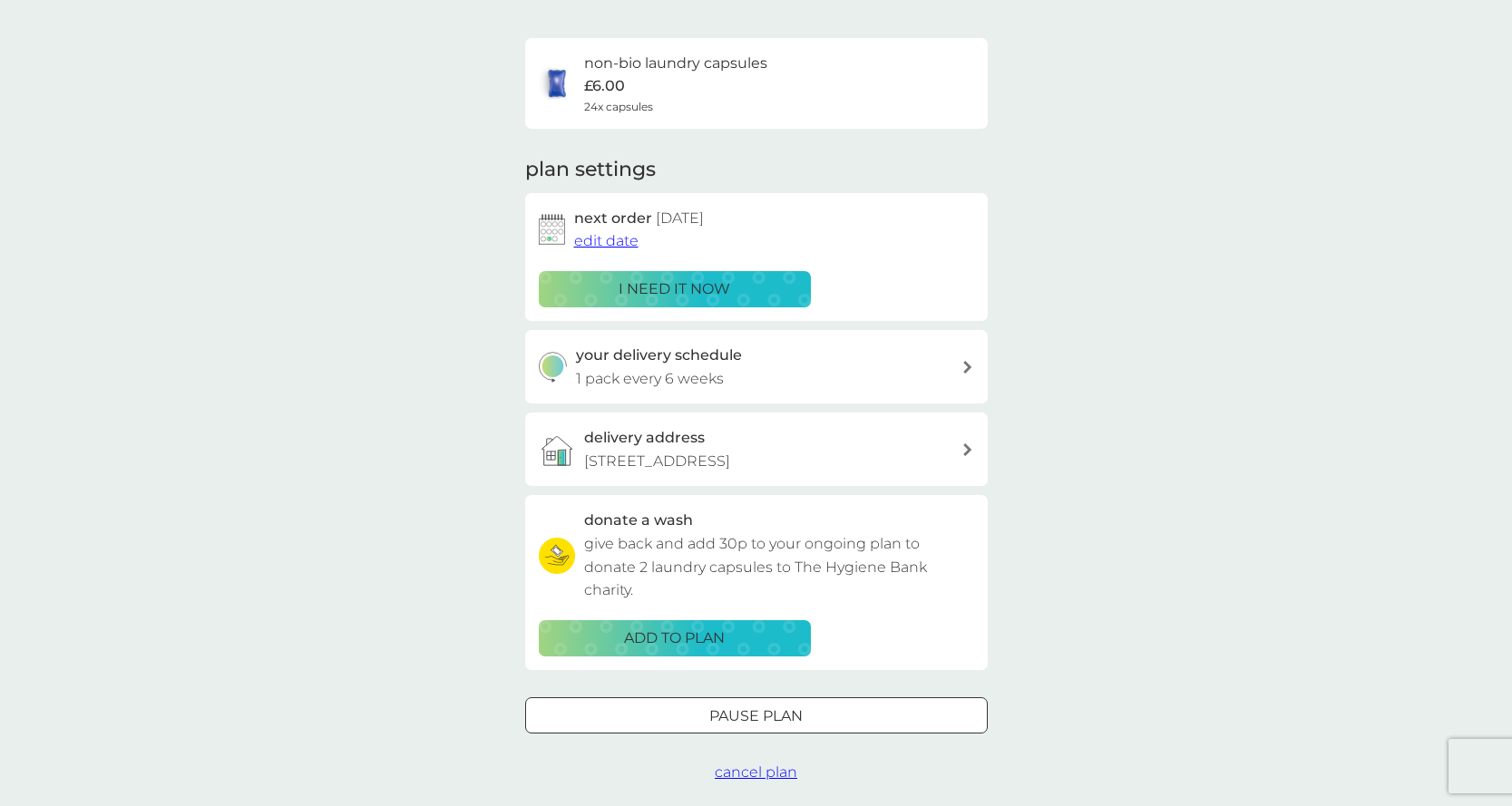
click at [768, 710] on div at bounding box center [756, 716] width 65 height 19
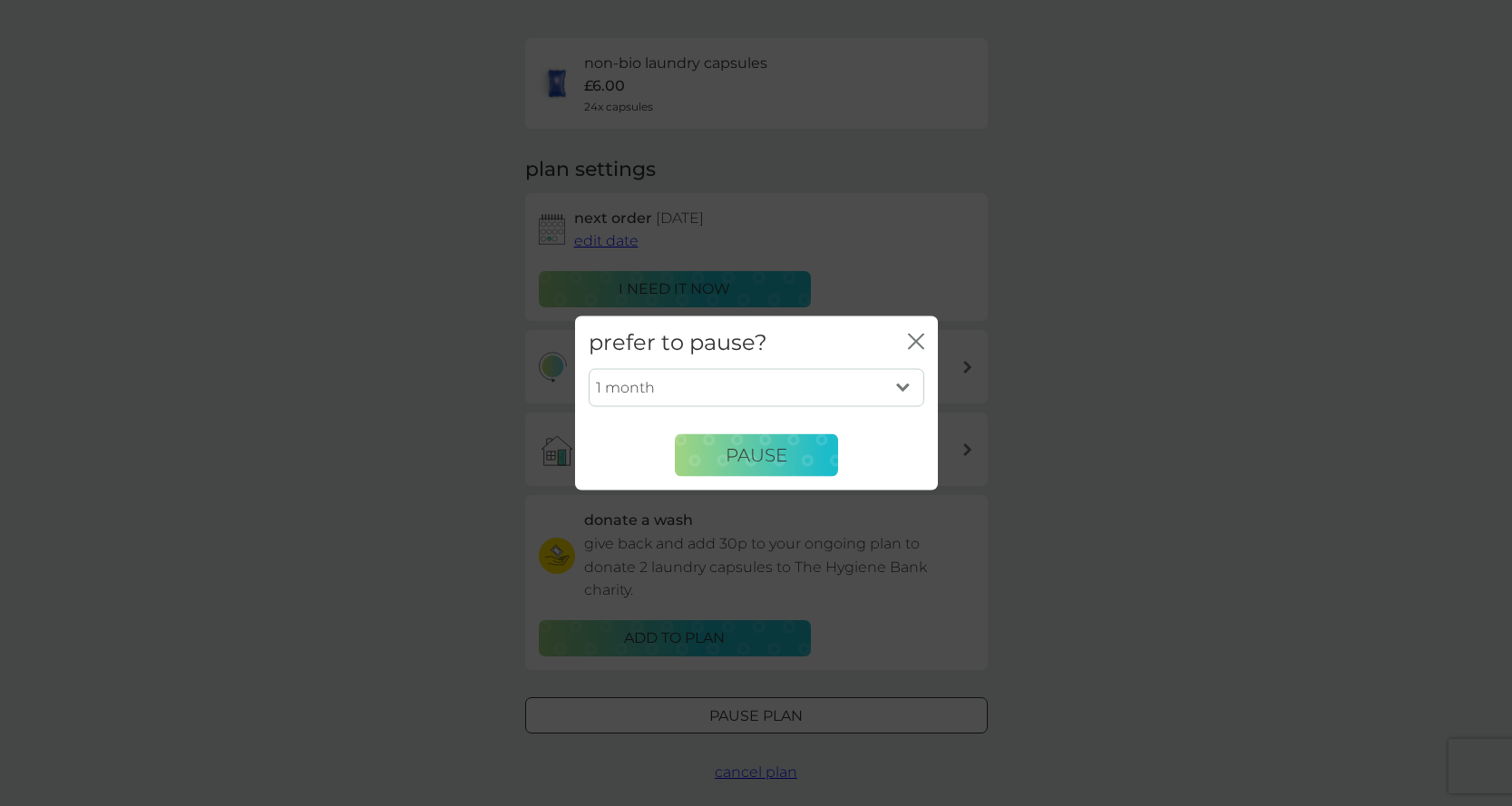
select select "2"
click at [782, 461] on span "Pause" at bounding box center [756, 455] width 62 height 22
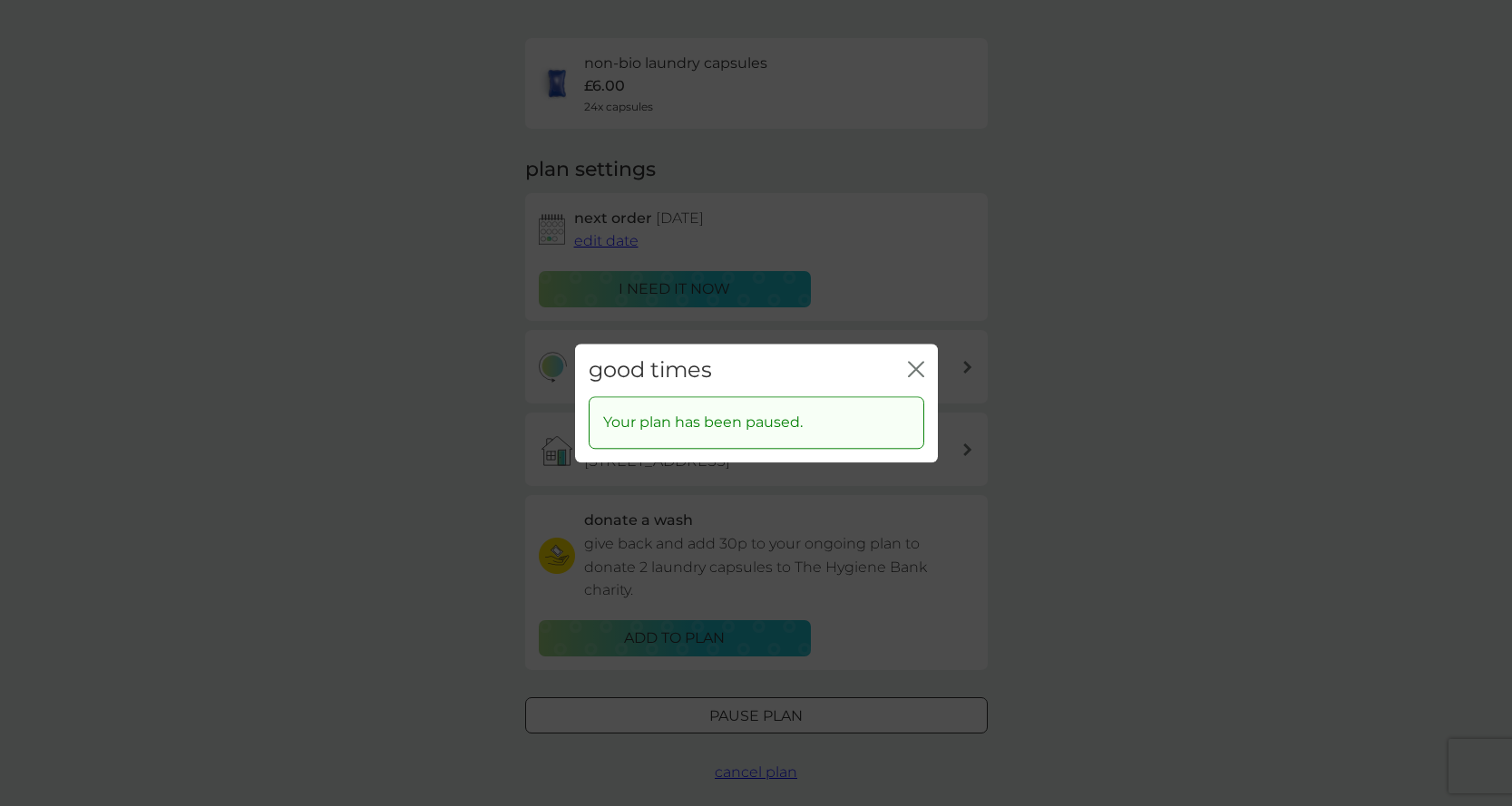
click at [923, 367] on icon "close" at bounding box center [916, 369] width 16 height 16
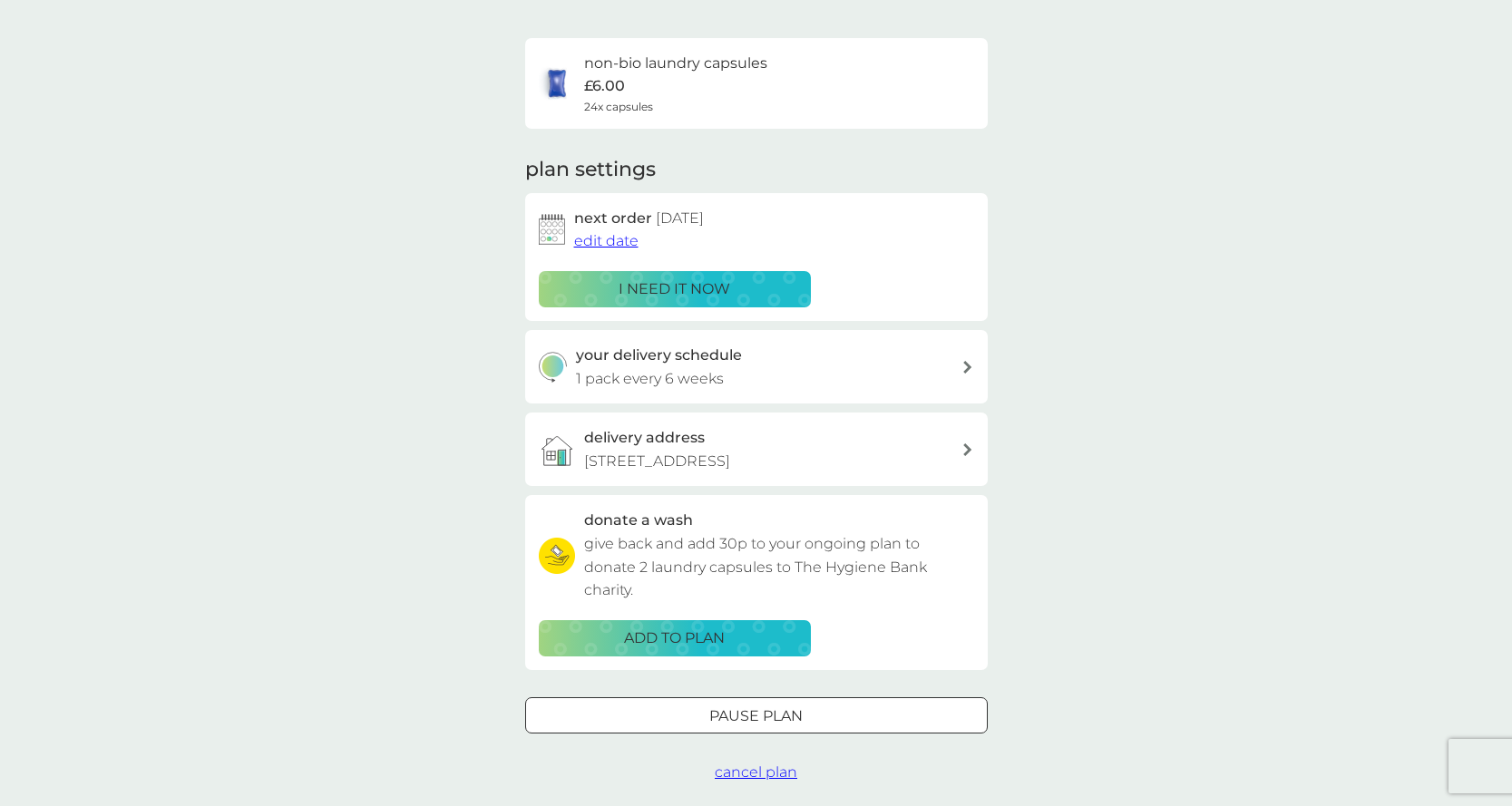
scroll to position [0, 0]
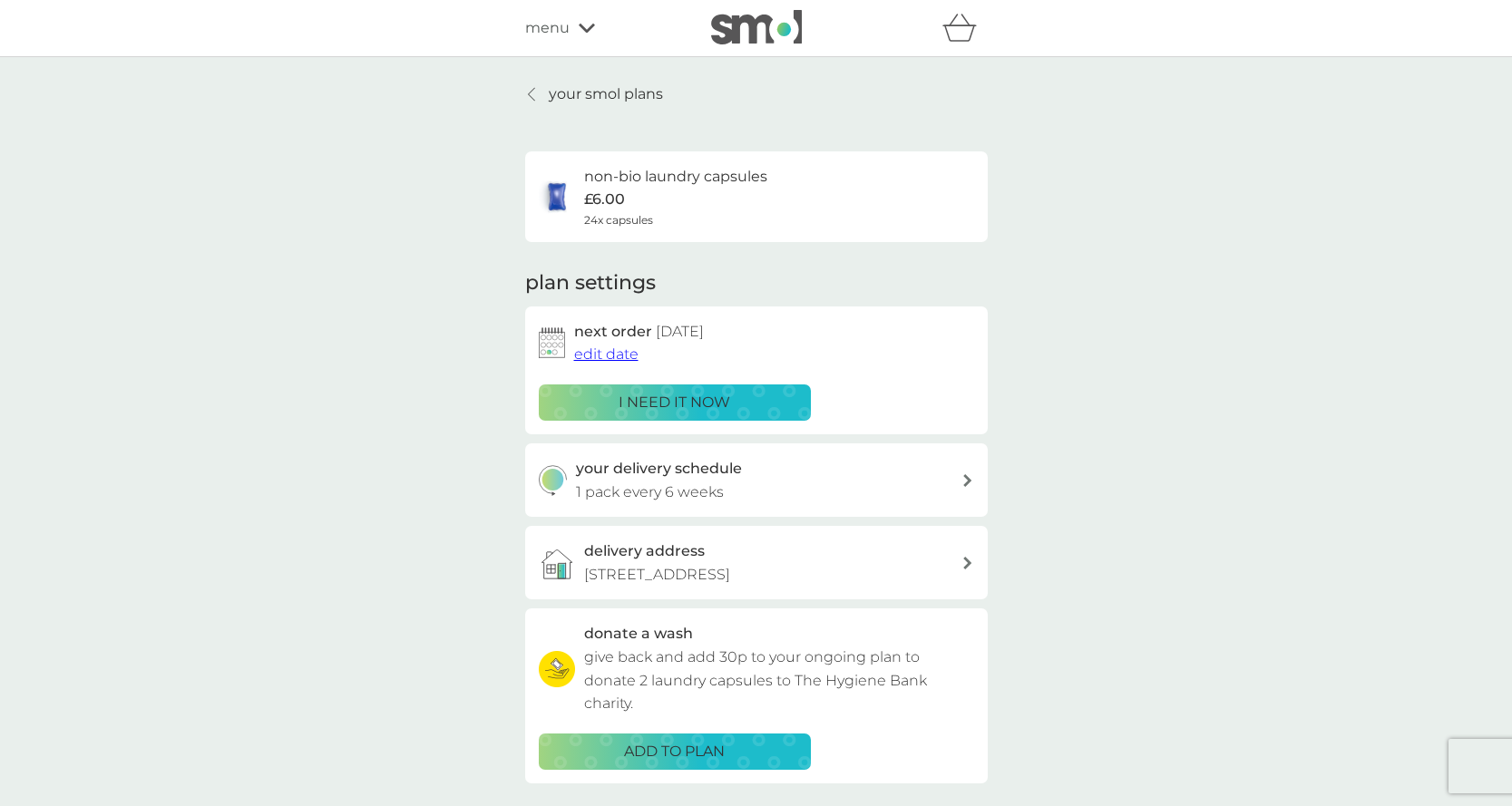
click at [539, 90] on link "your smol plans" at bounding box center [594, 94] width 138 height 24
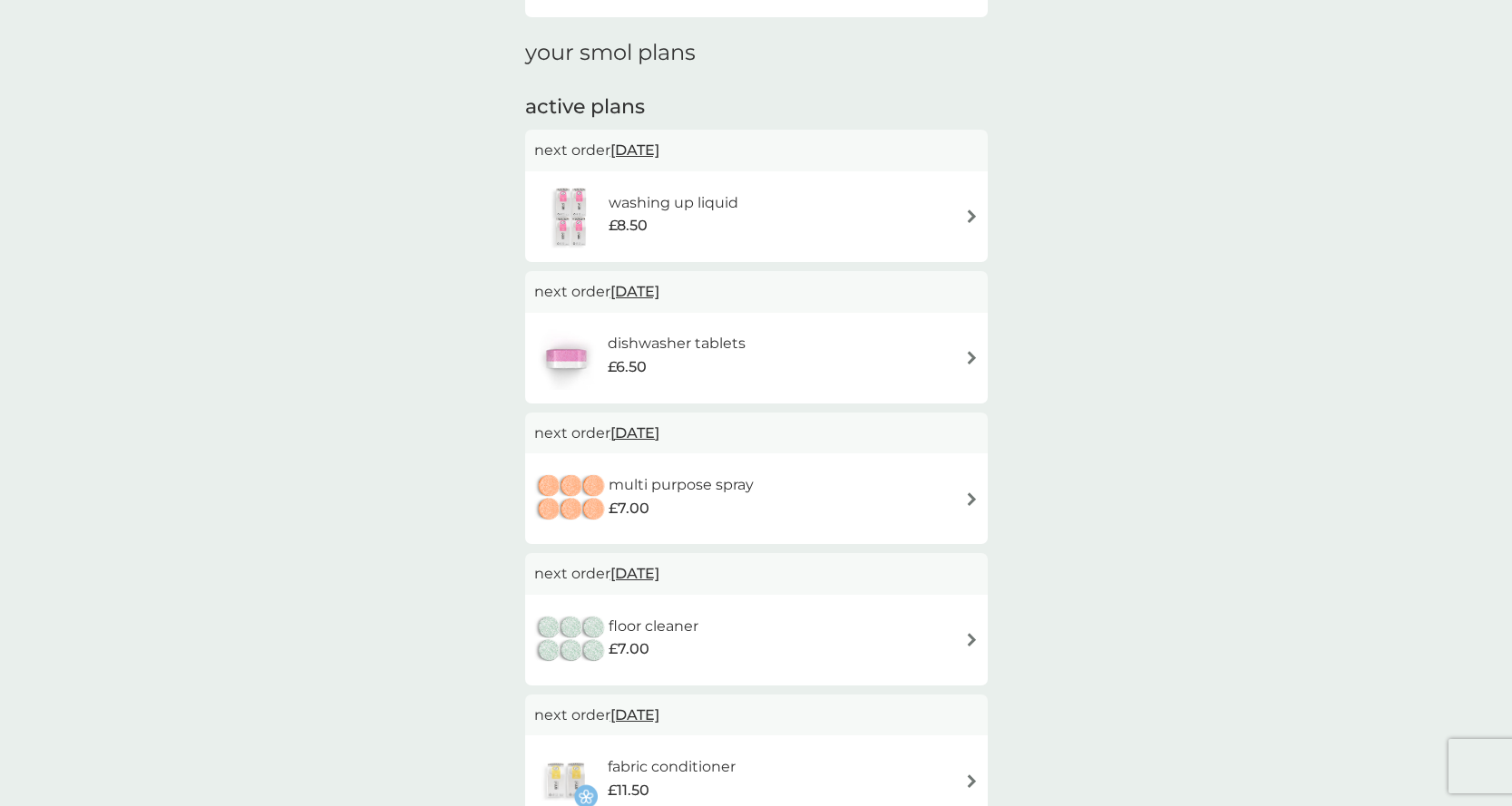
scroll to position [308, 0]
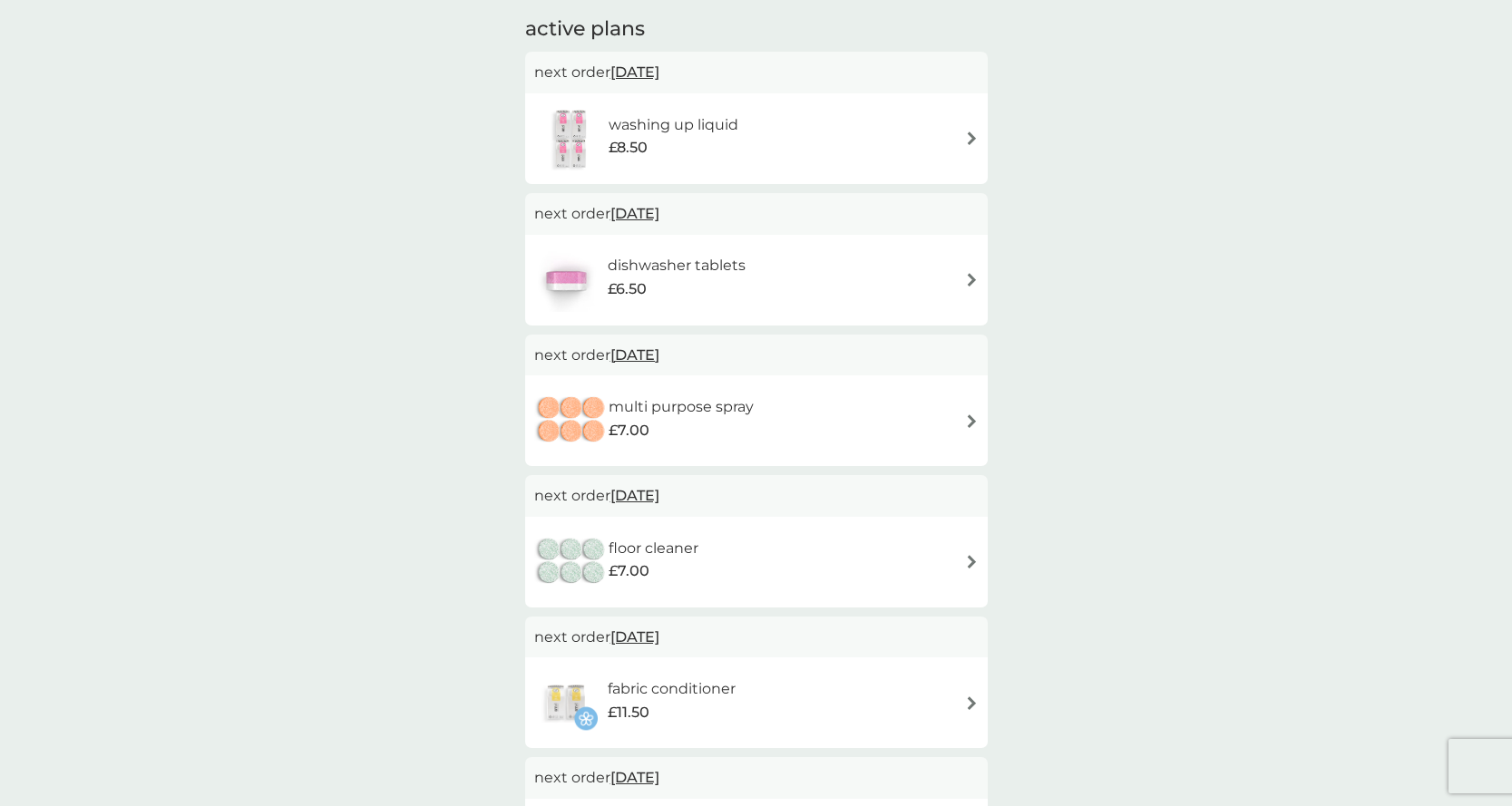
click at [980, 556] on div "floor cleaner £7.00" at bounding box center [756, 563] width 463 height 91
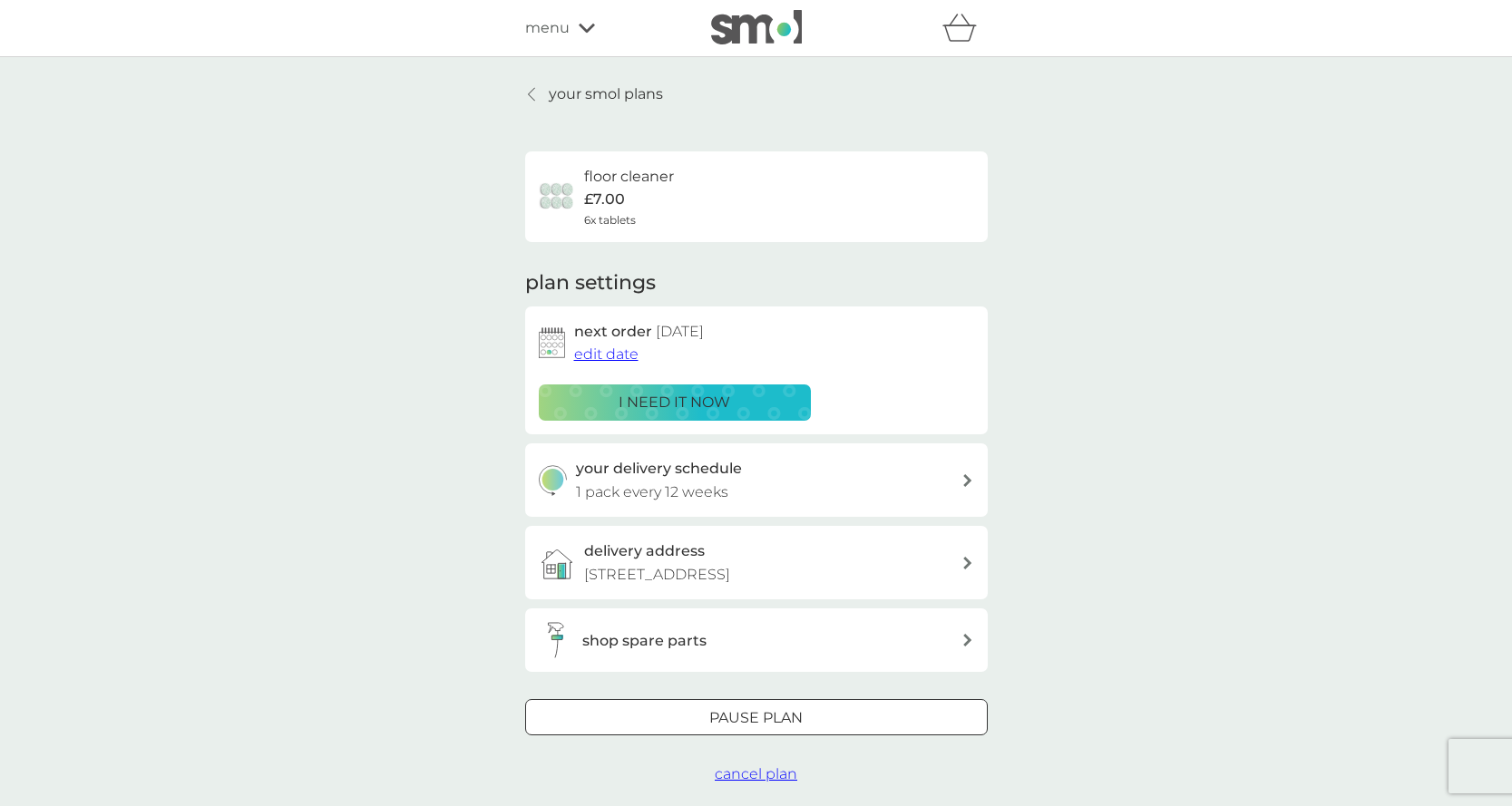
click at [772, 710] on div at bounding box center [756, 719] width 65 height 19
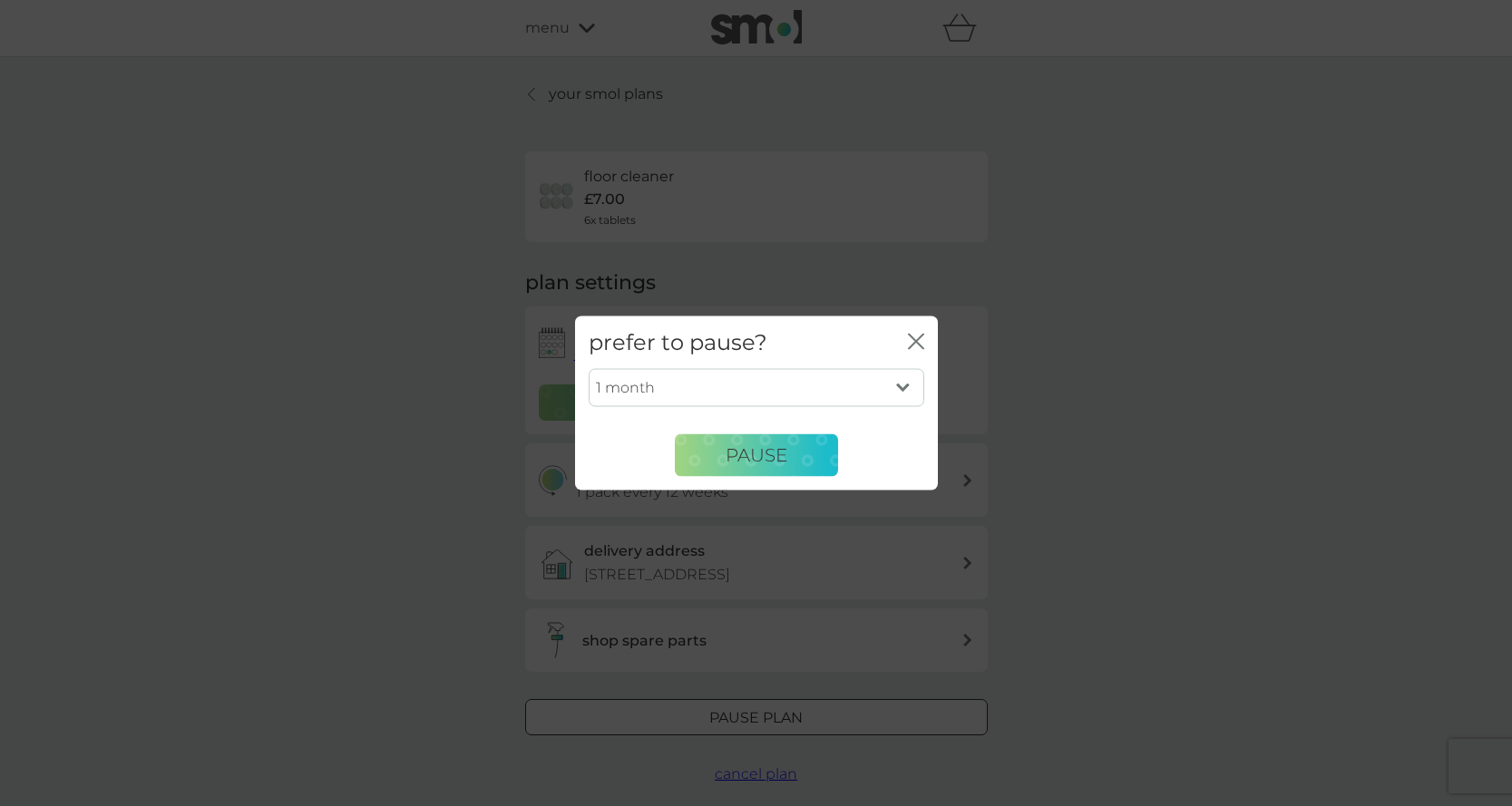
select select "6"
click at [760, 458] on span "Pause" at bounding box center [756, 455] width 62 height 22
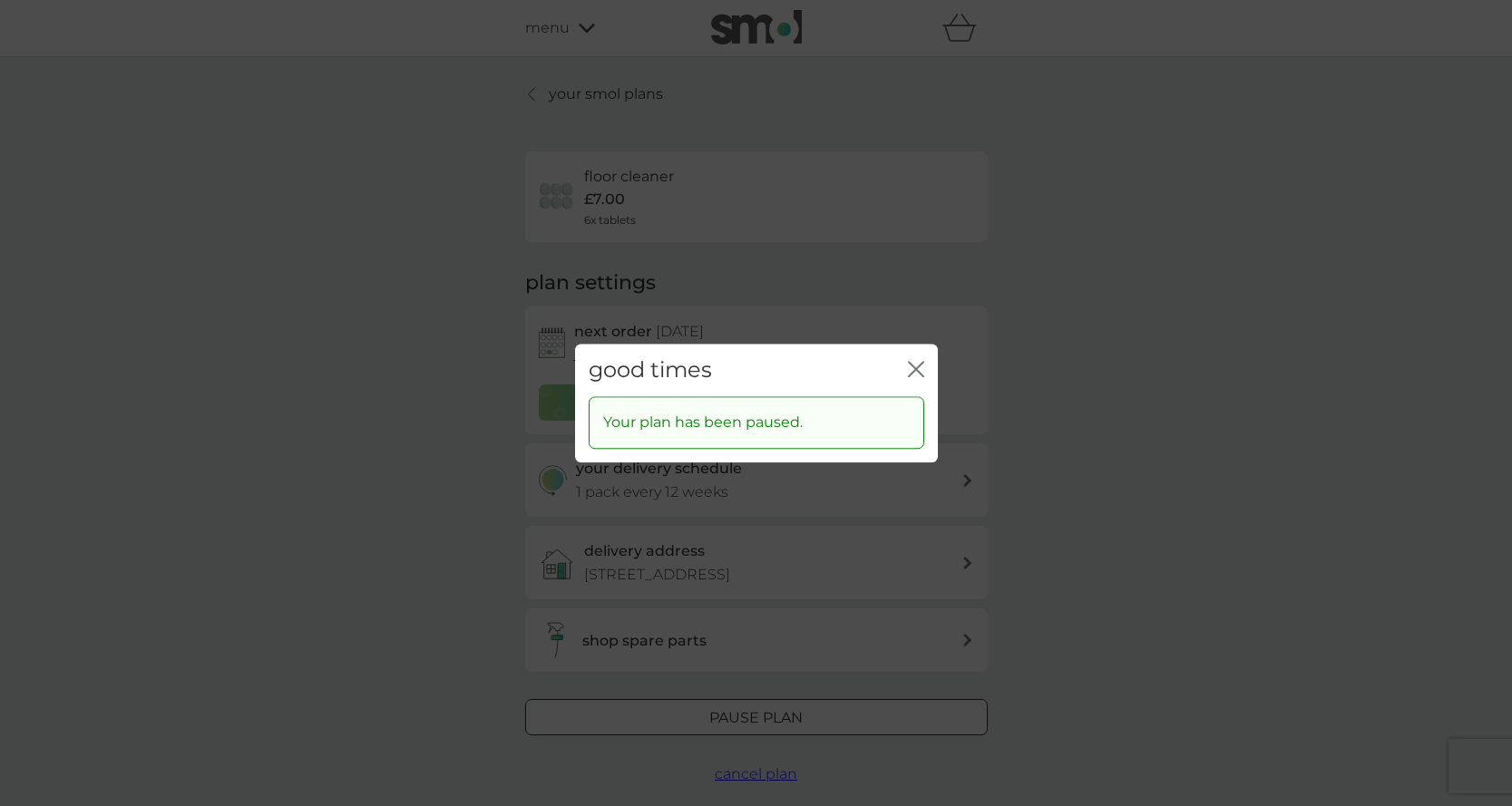
click at [917, 366] on icon "close" at bounding box center [916, 369] width 16 height 16
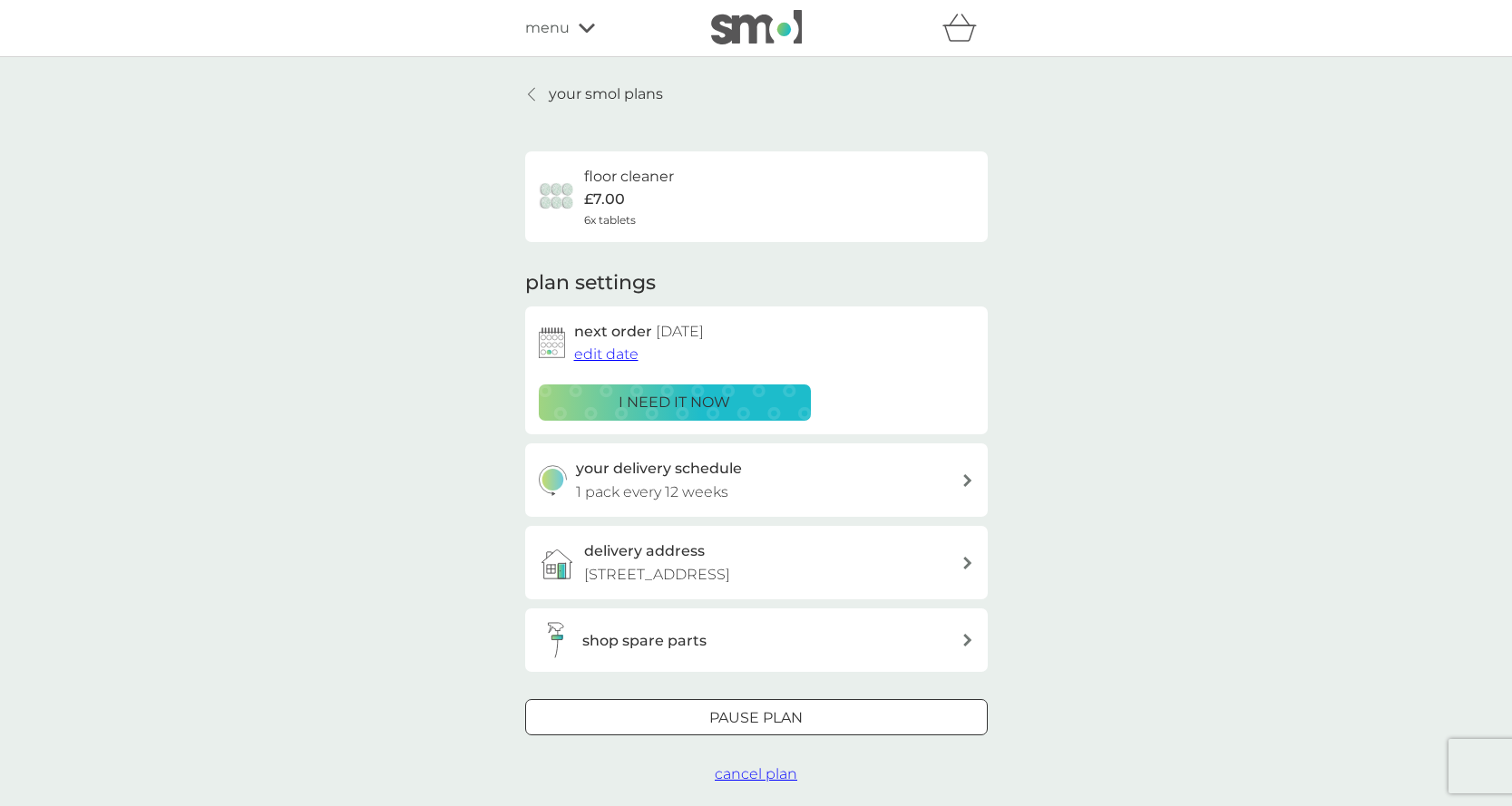
click at [533, 94] on icon at bounding box center [532, 94] width 8 height 14
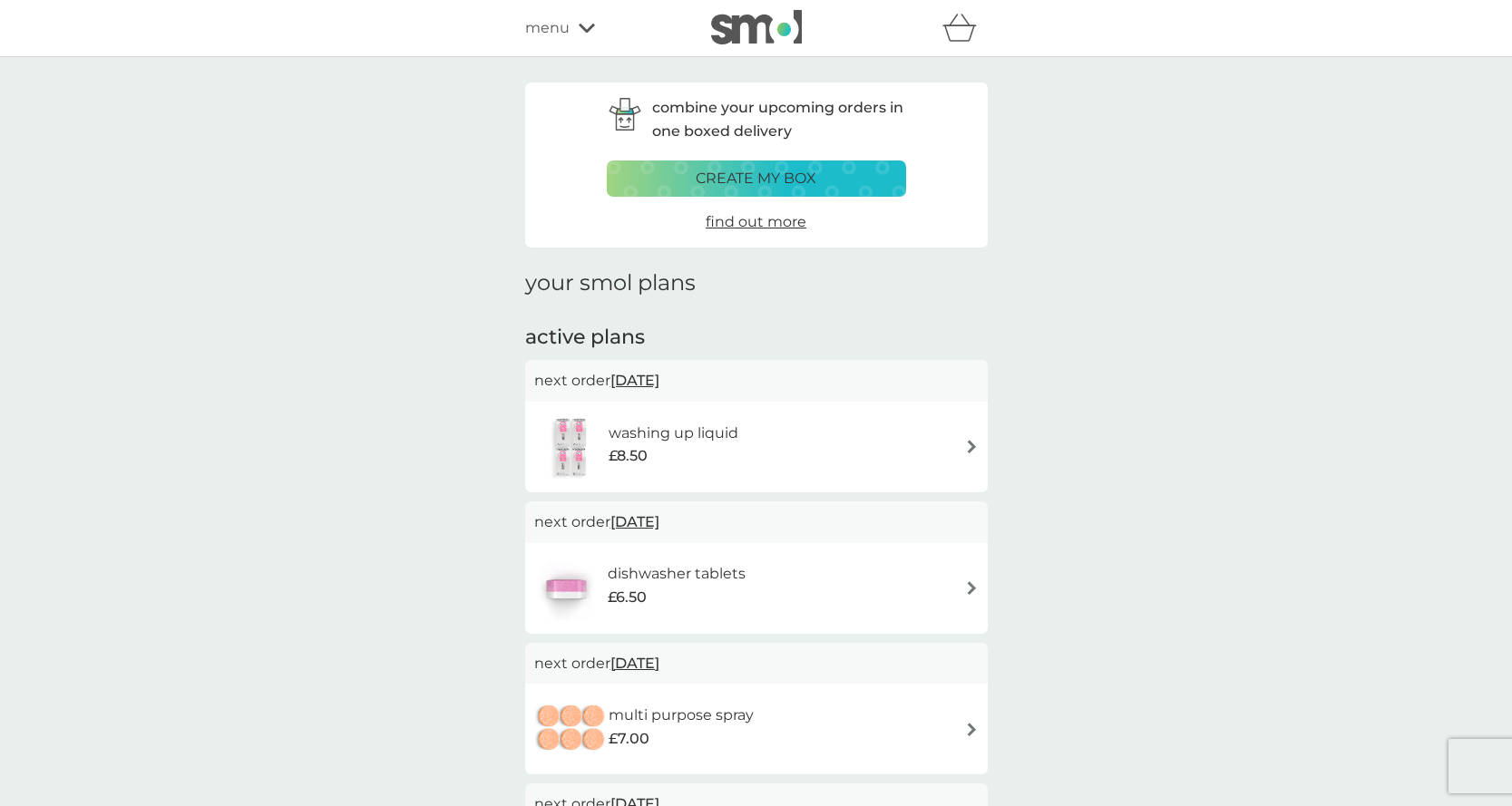
click at [592, 29] on icon at bounding box center [587, 28] width 16 height 11
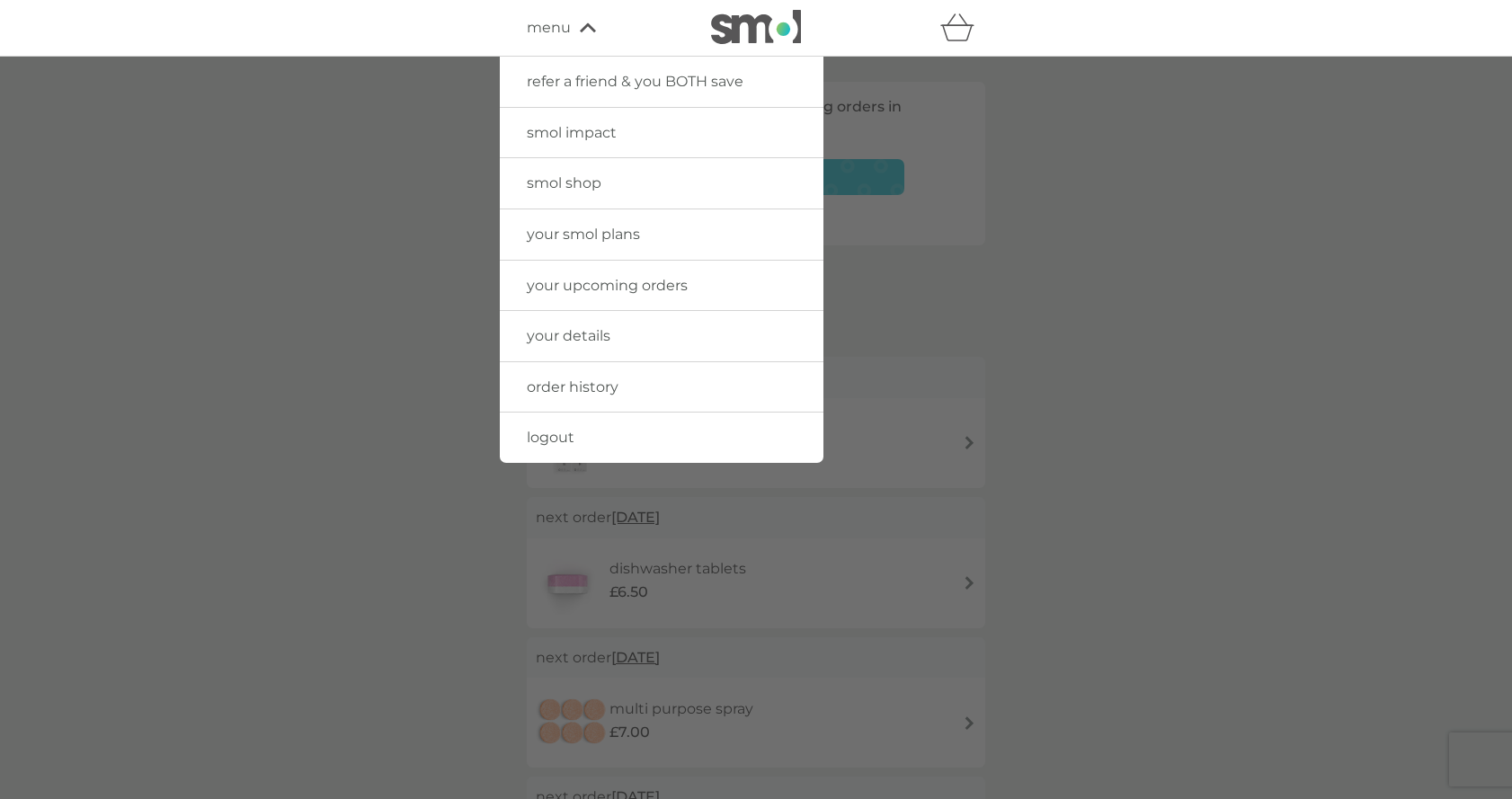
click at [546, 430] on span "logout" at bounding box center [550, 437] width 48 height 17
